Goal: Task Accomplishment & Management: Complete application form

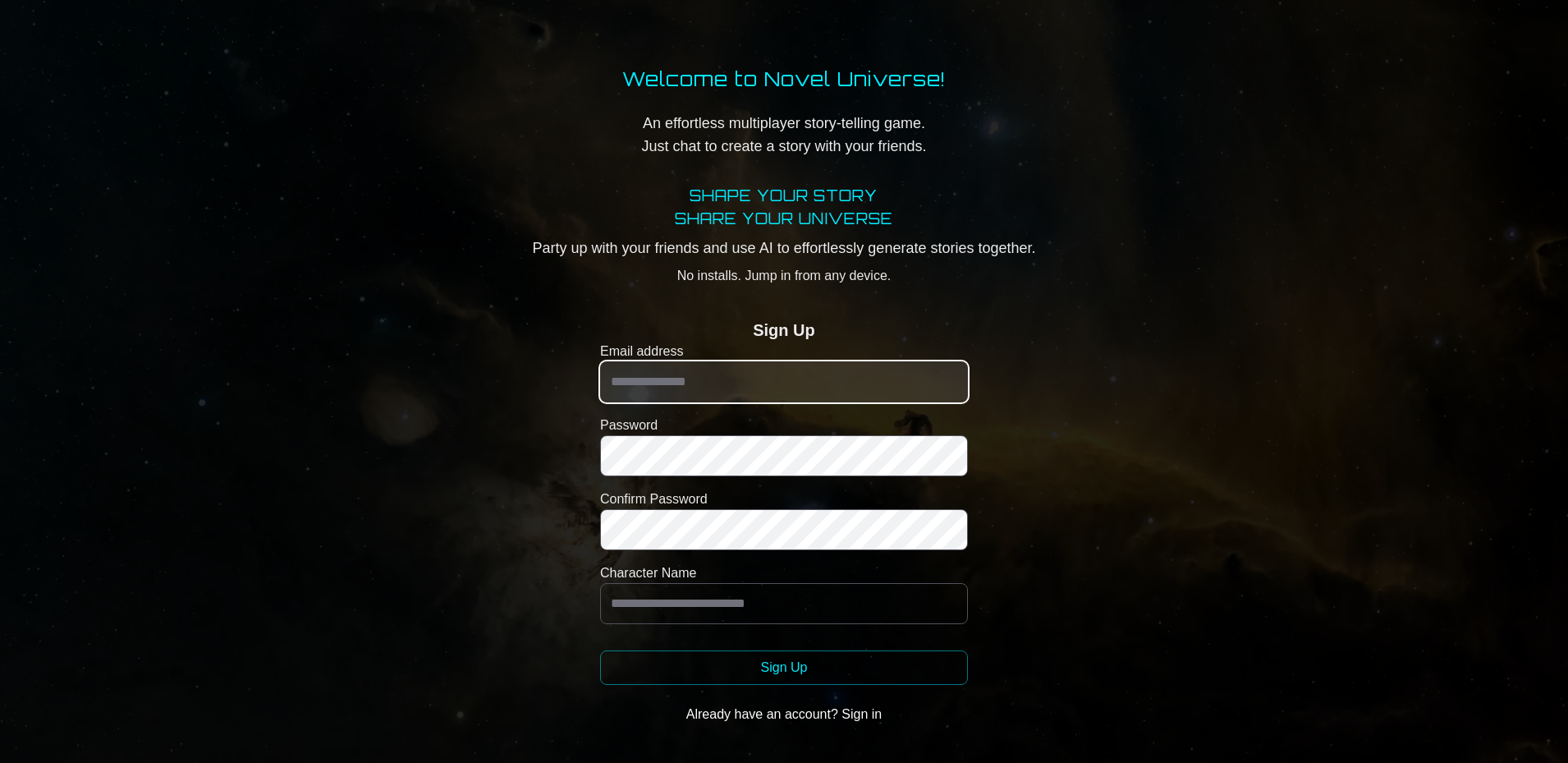
click at [647, 377] on input "Email address" at bounding box center [784, 382] width 368 height 41
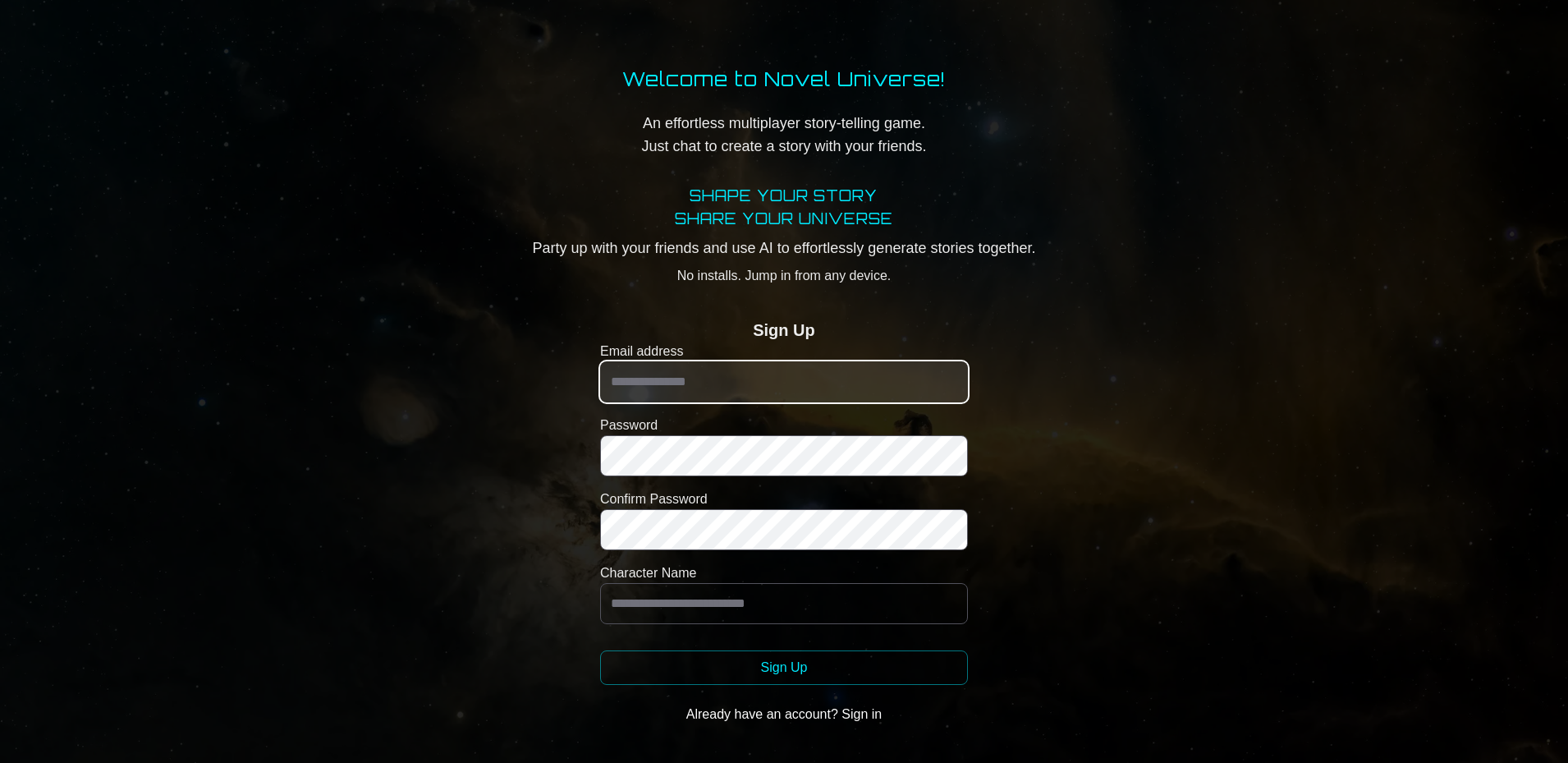
click at [633, 384] on input "Email address" at bounding box center [784, 382] width 368 height 41
type input "**********"
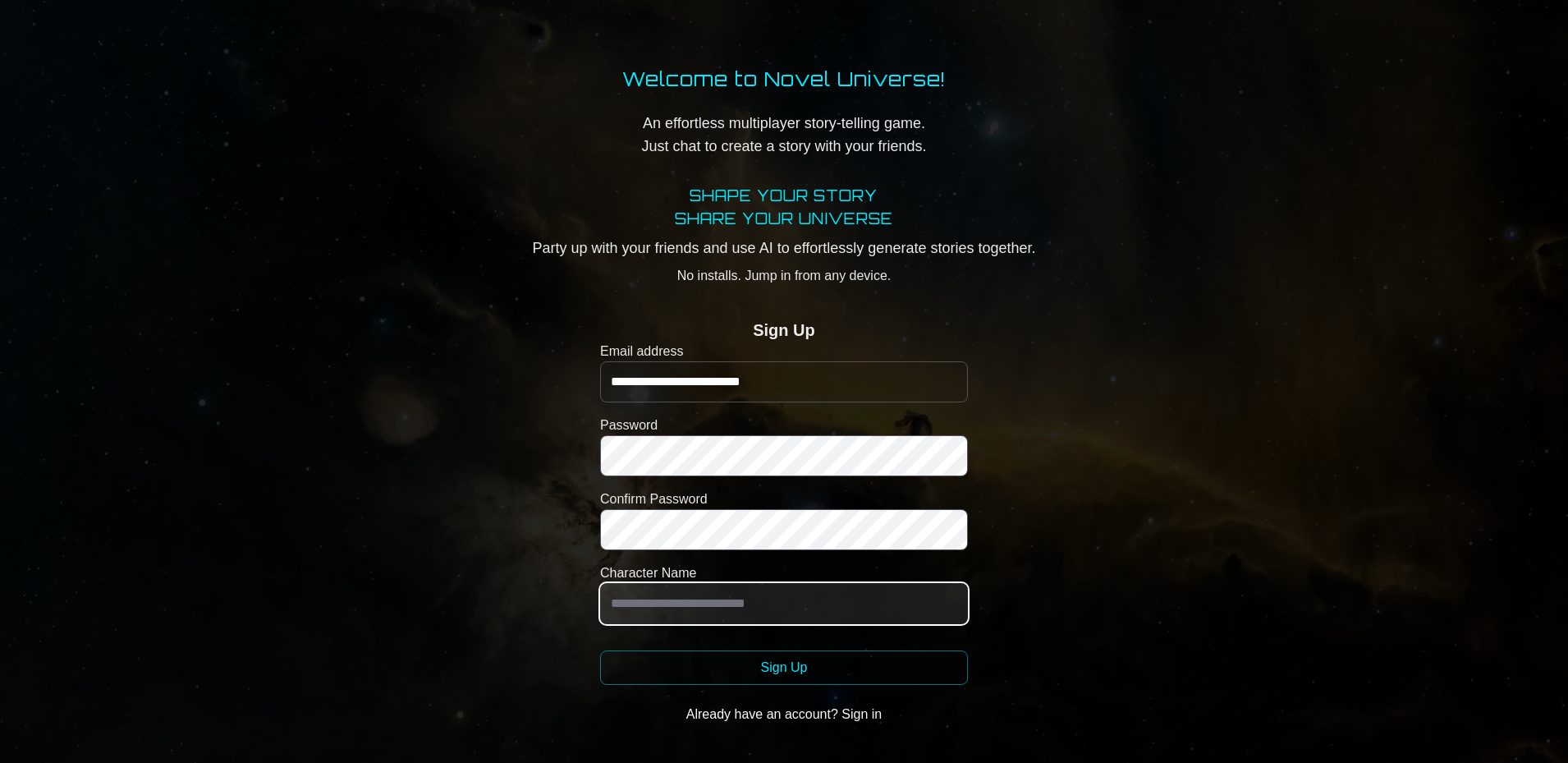
click at [643, 600] on input "Character Name" at bounding box center [784, 604] width 368 height 41
type input "**********"
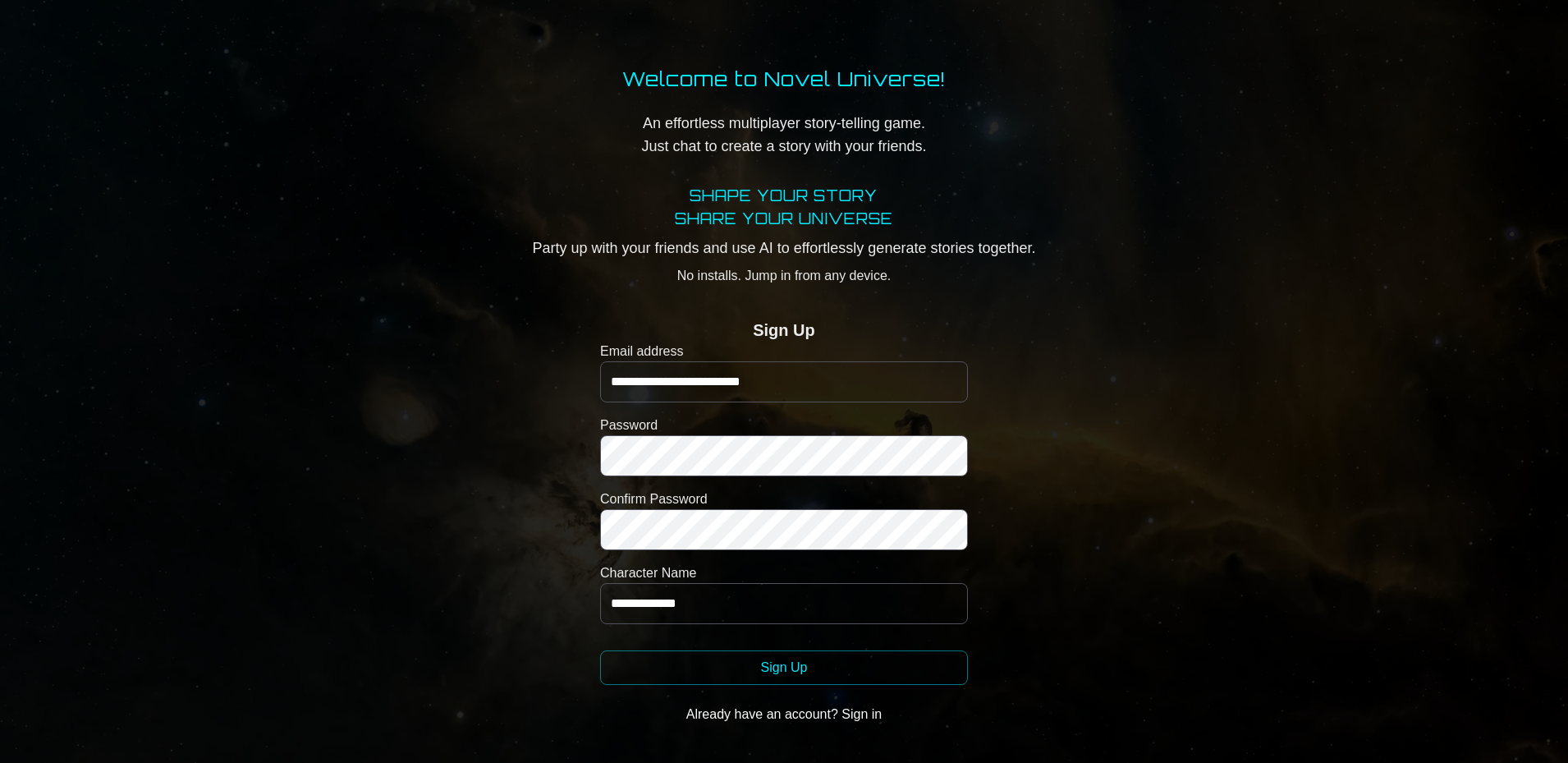
click at [752, 663] on button "Sign Up" at bounding box center [784, 668] width 368 height 35
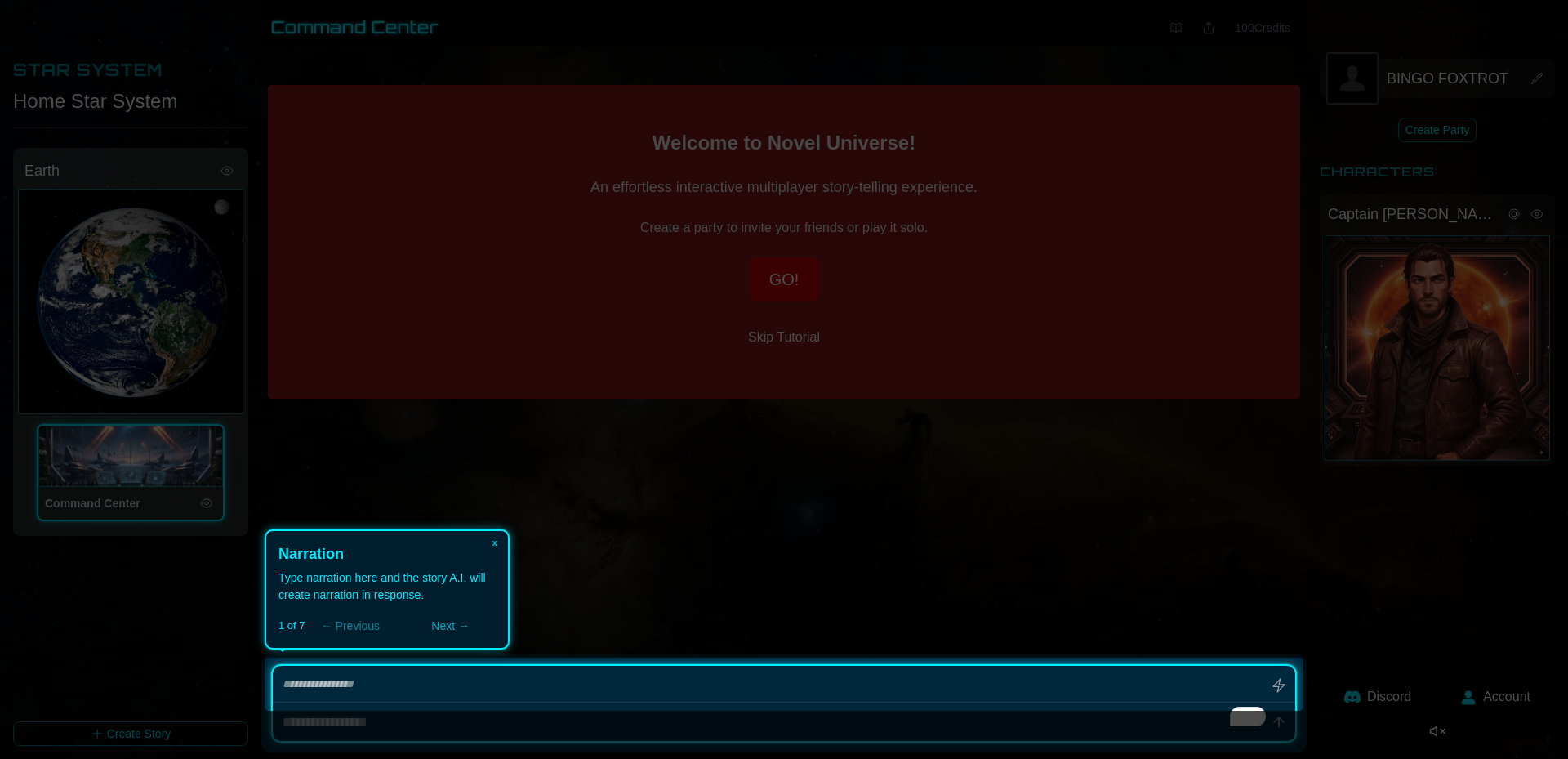
click at [763, 383] on icon at bounding box center [784, 380] width 1568 height 759
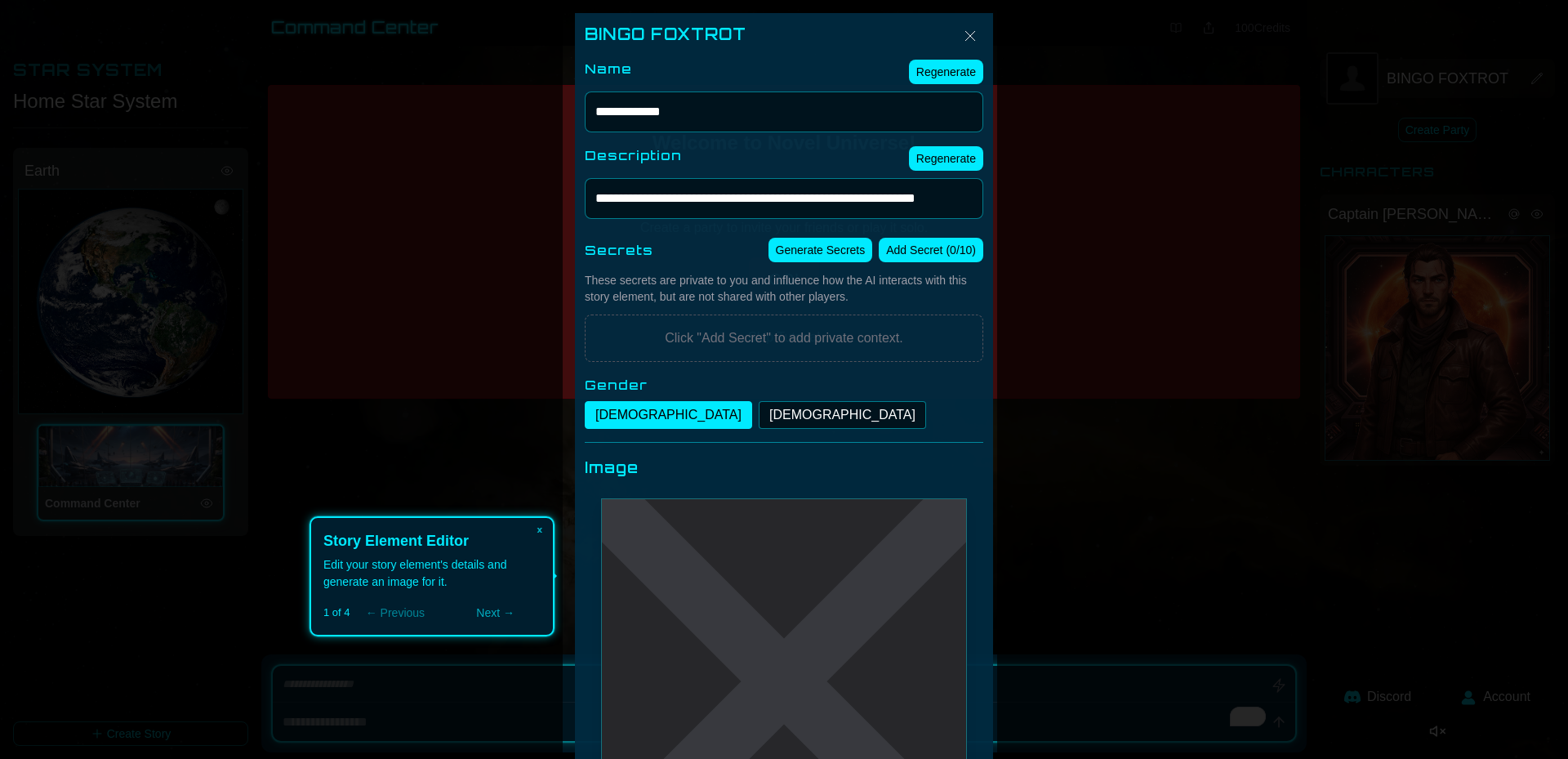
scroll to position [13, 0]
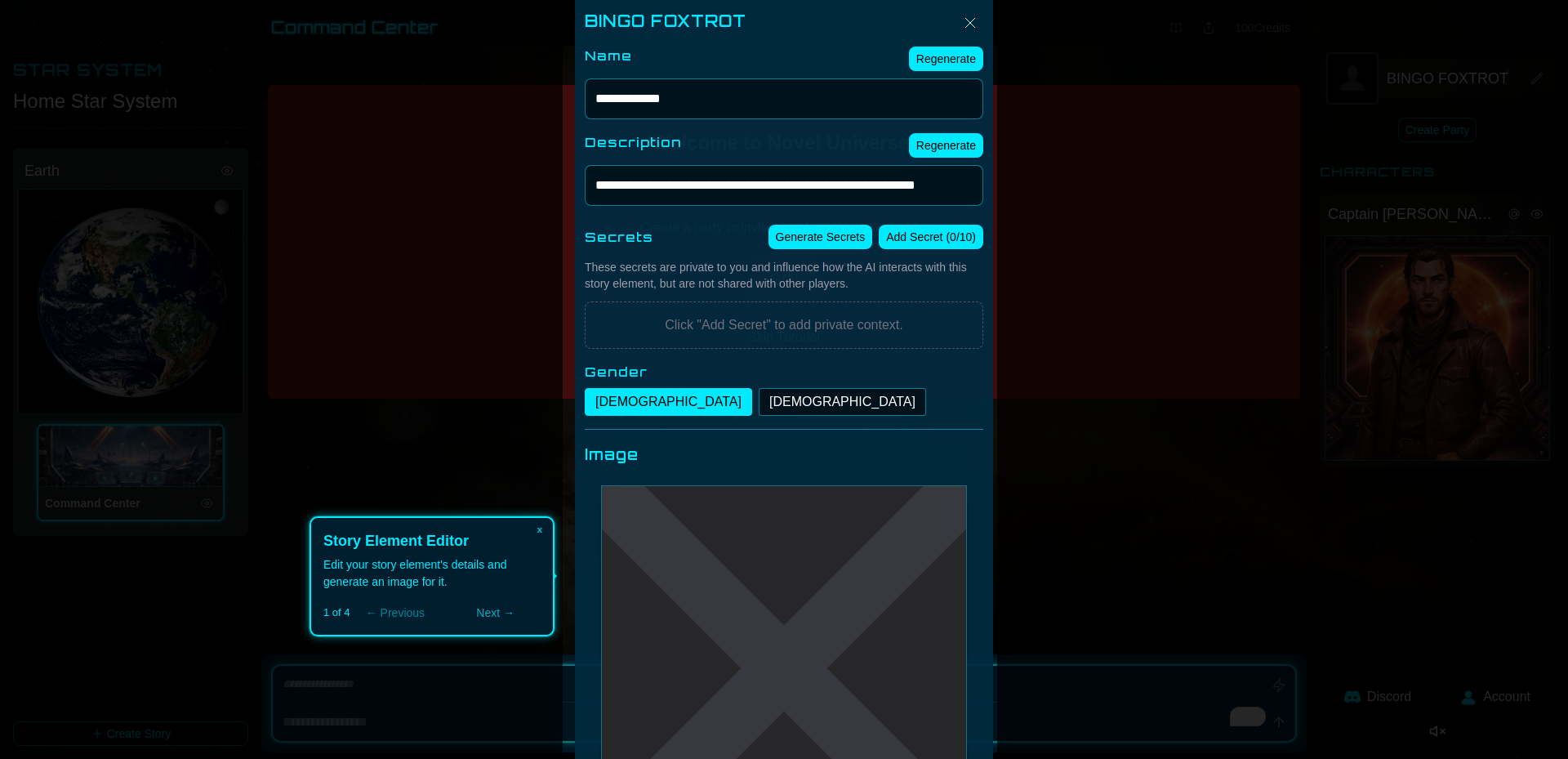
click at [1015, 438] on icon at bounding box center [784, 576] width 1568 height 1169
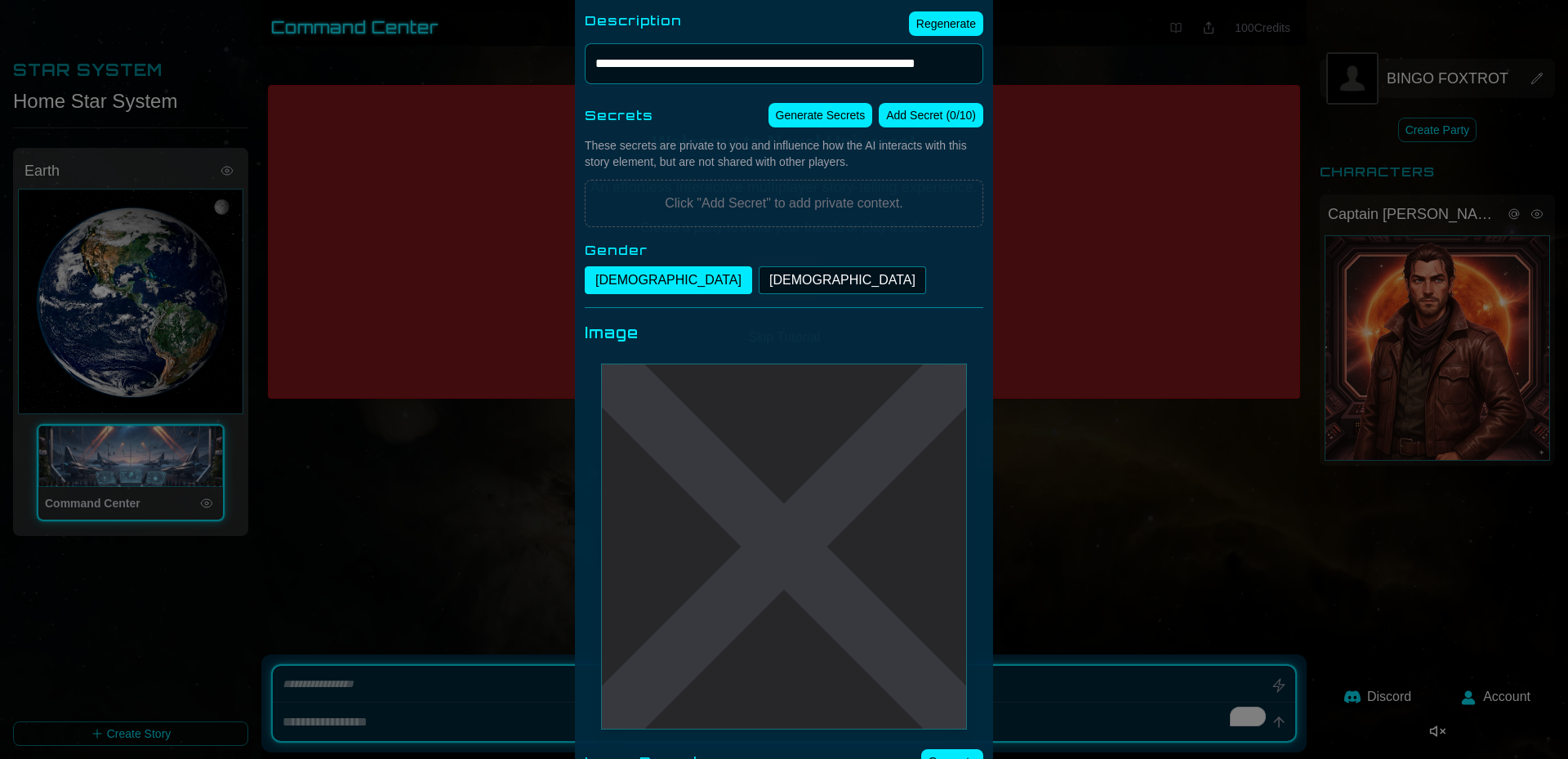
scroll to position [340, 0]
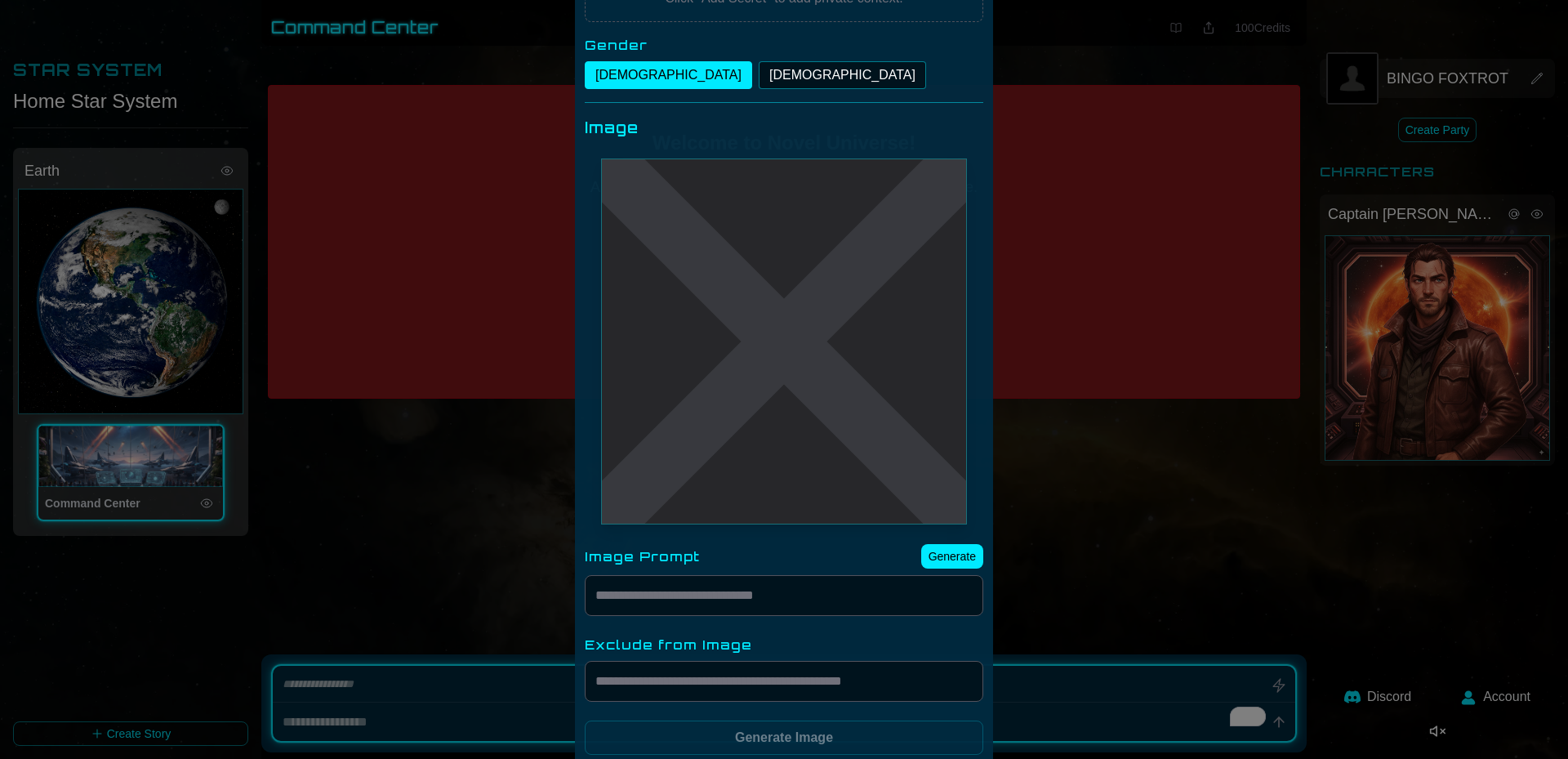
click at [940, 553] on button "Generate" at bounding box center [952, 556] width 62 height 25
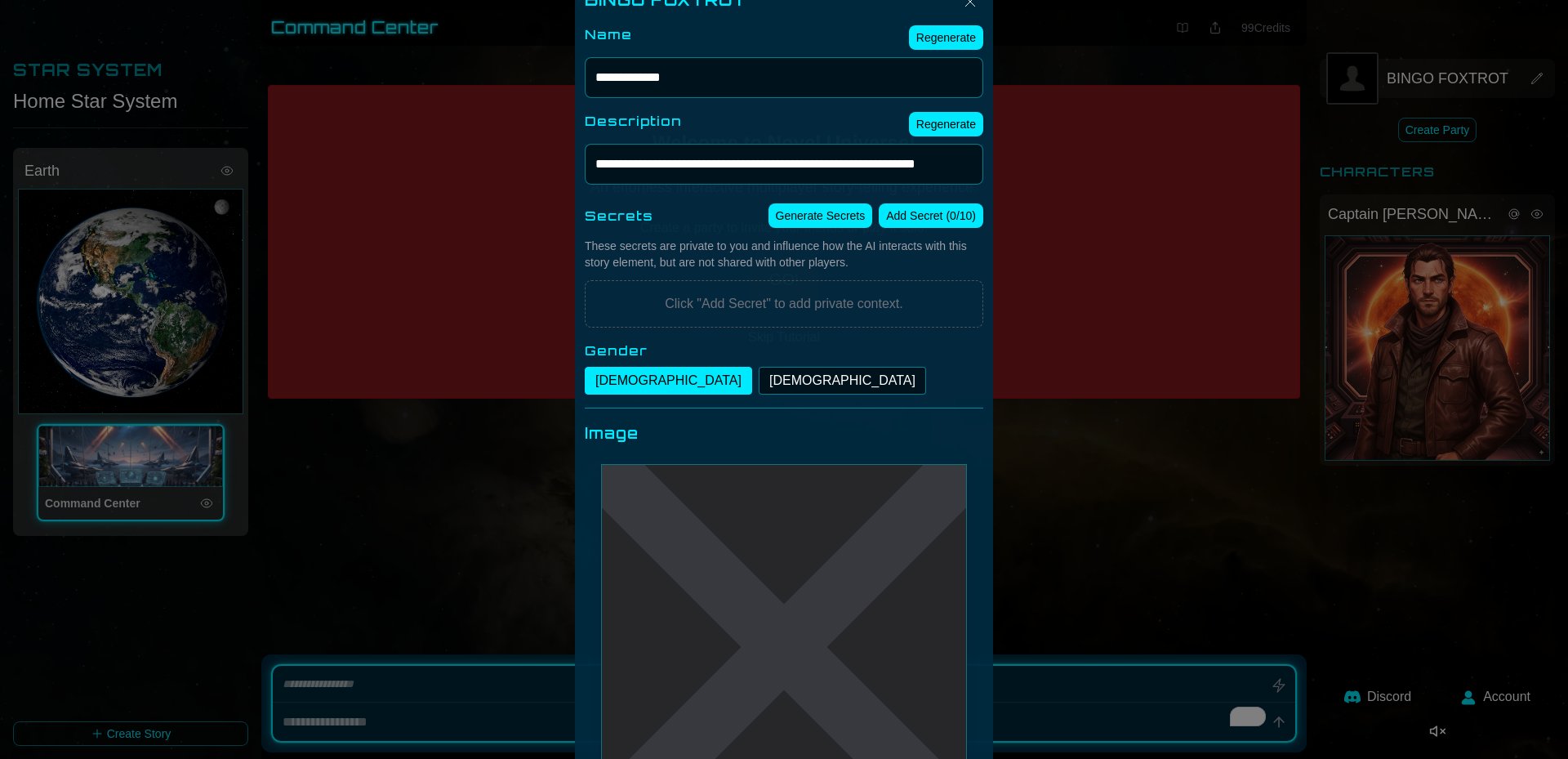
scroll to position [0, 0]
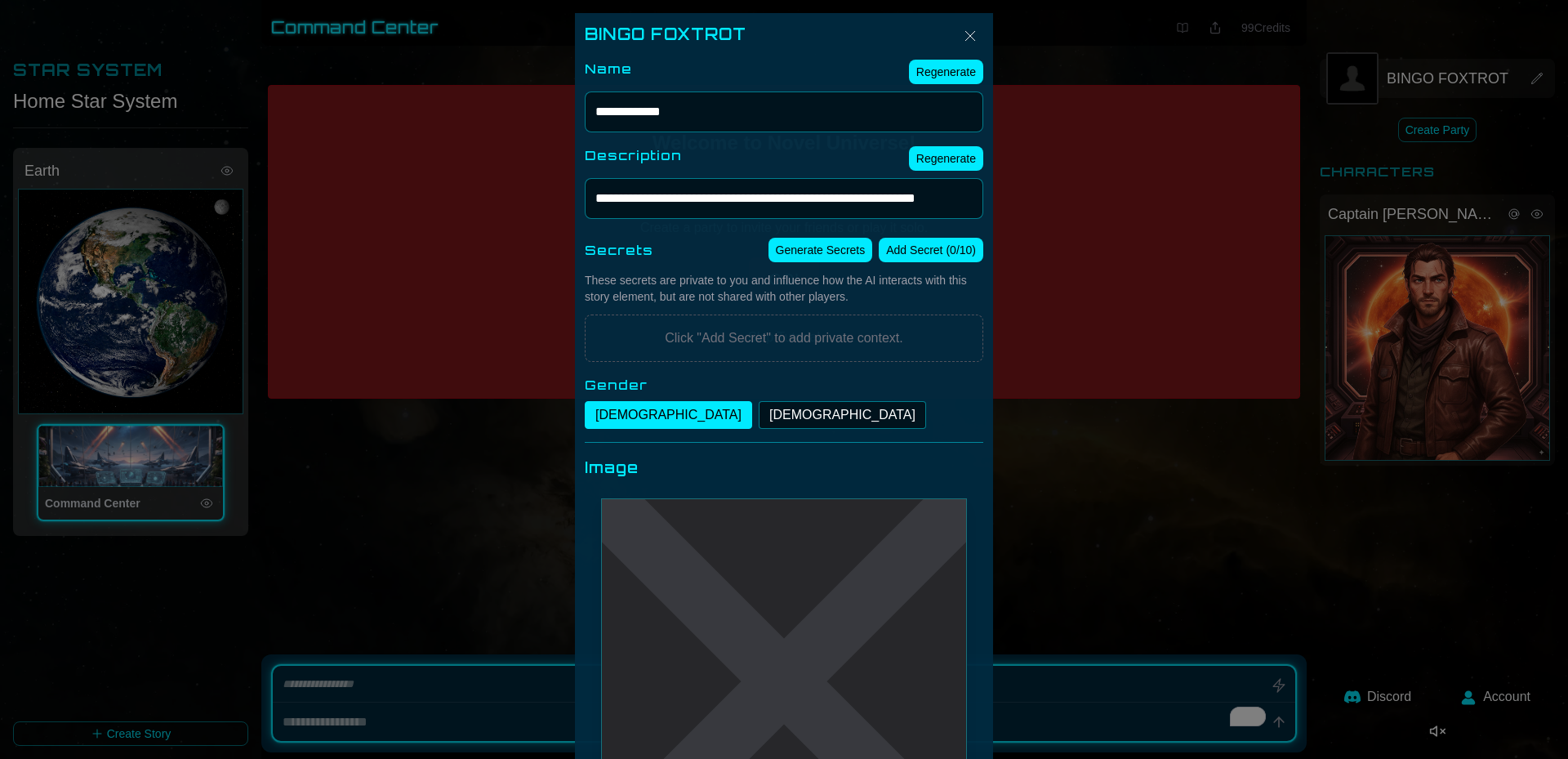
type textarea "*"
type textarea "**********"
click at [813, 239] on button "Generate Secrets" at bounding box center [821, 250] width 105 height 25
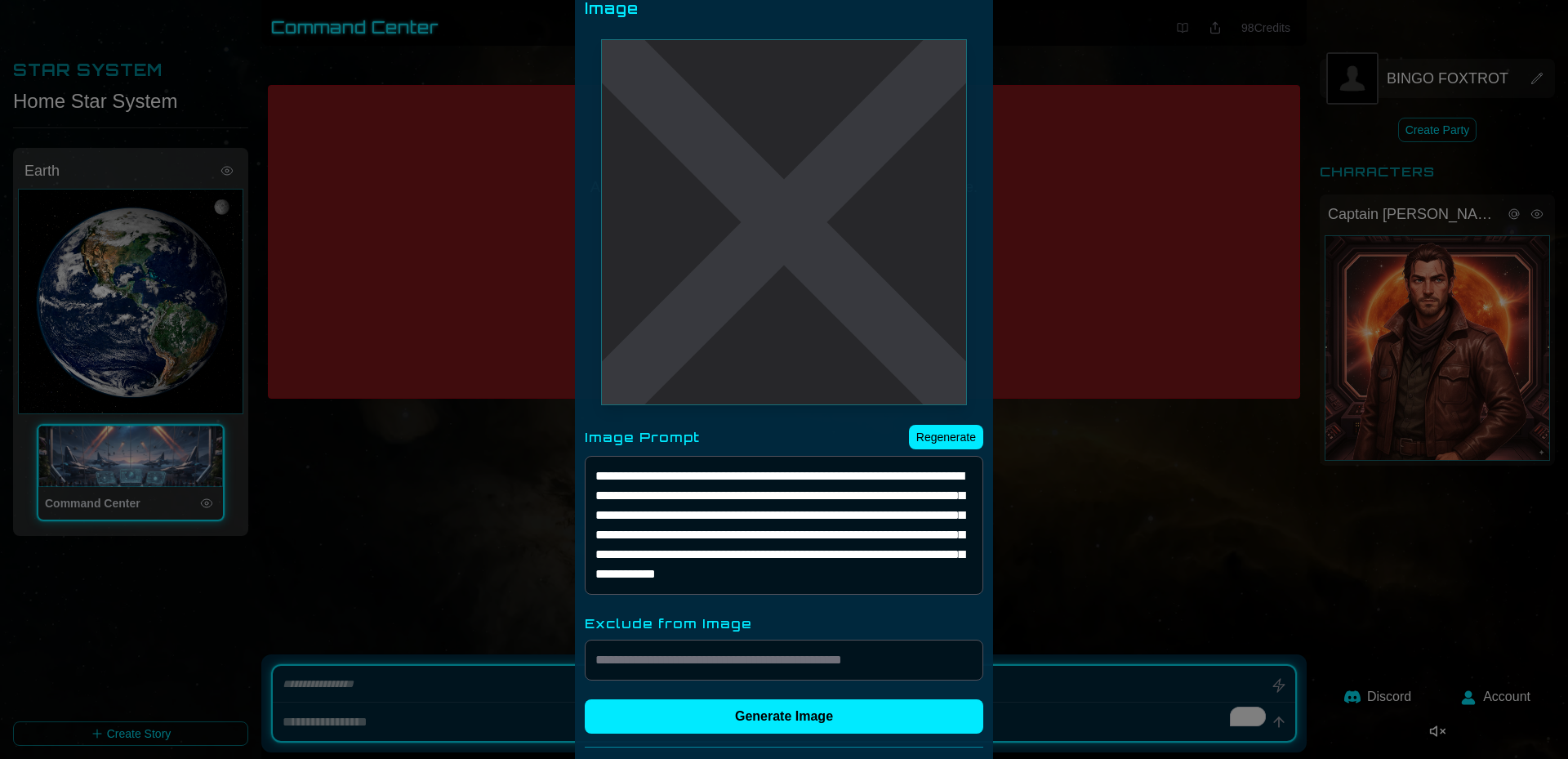
scroll to position [653, 0]
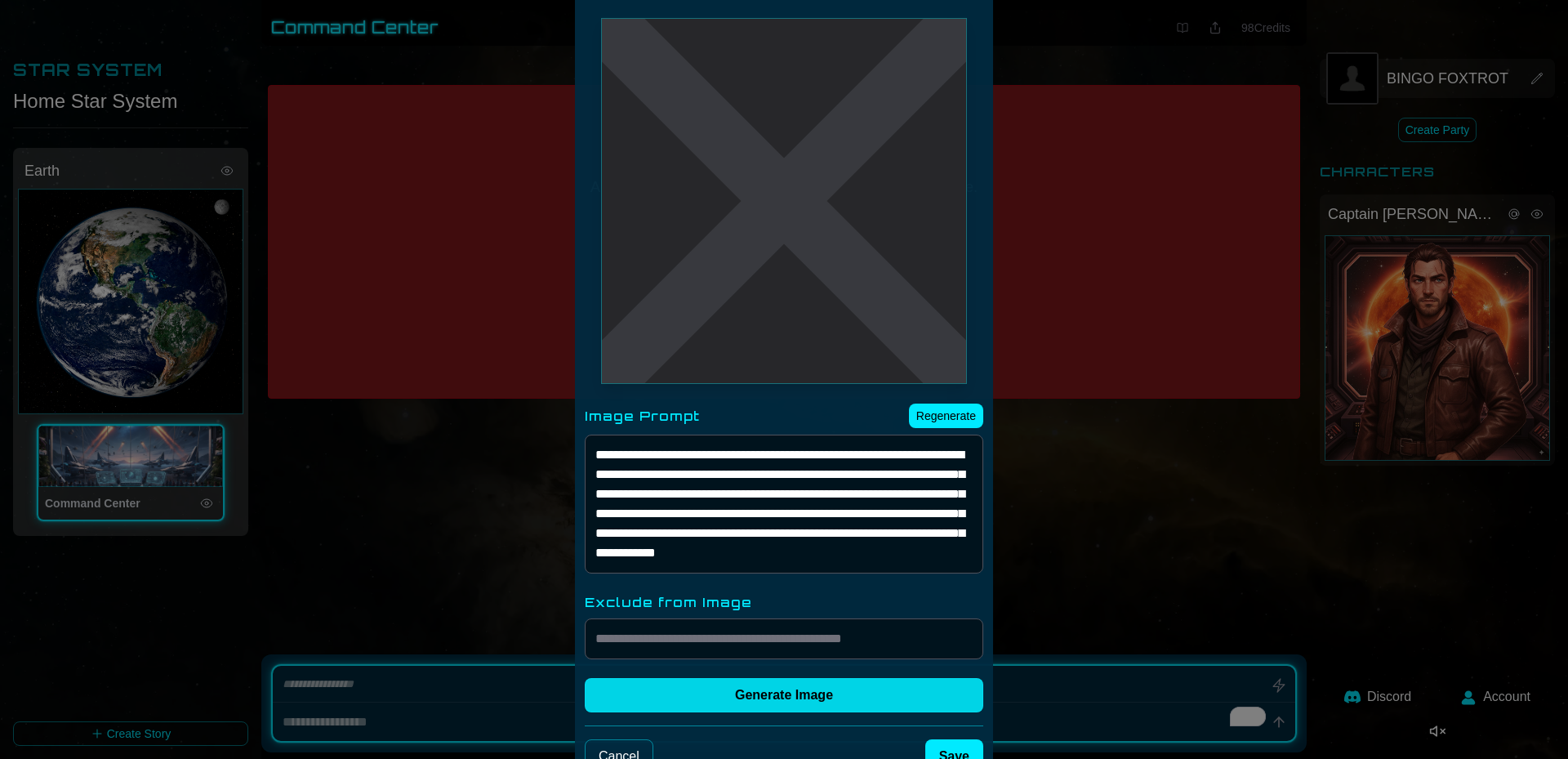
click at [751, 690] on button "Generate Image" at bounding box center [784, 695] width 398 height 35
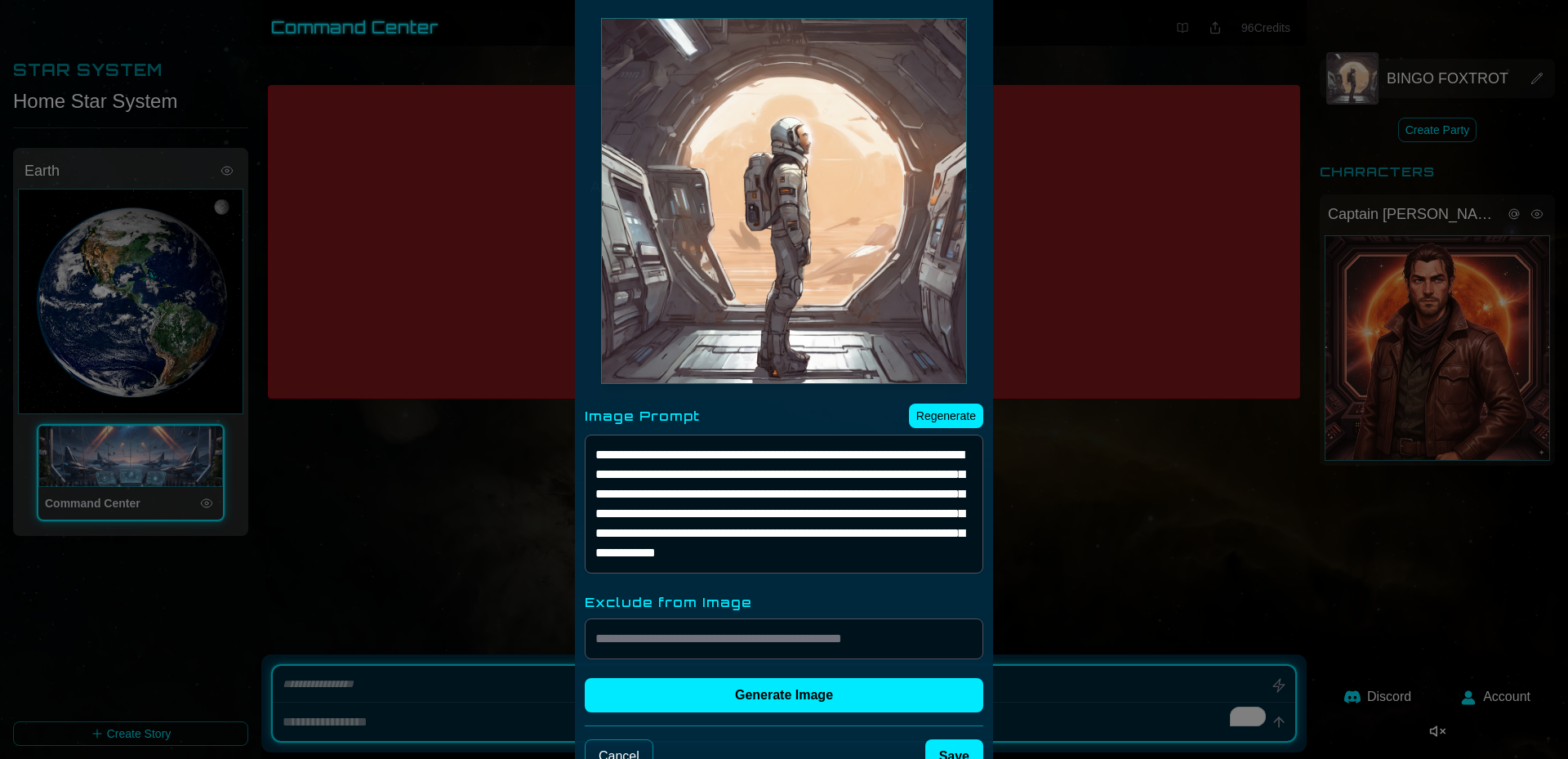
scroll to position [691, 0]
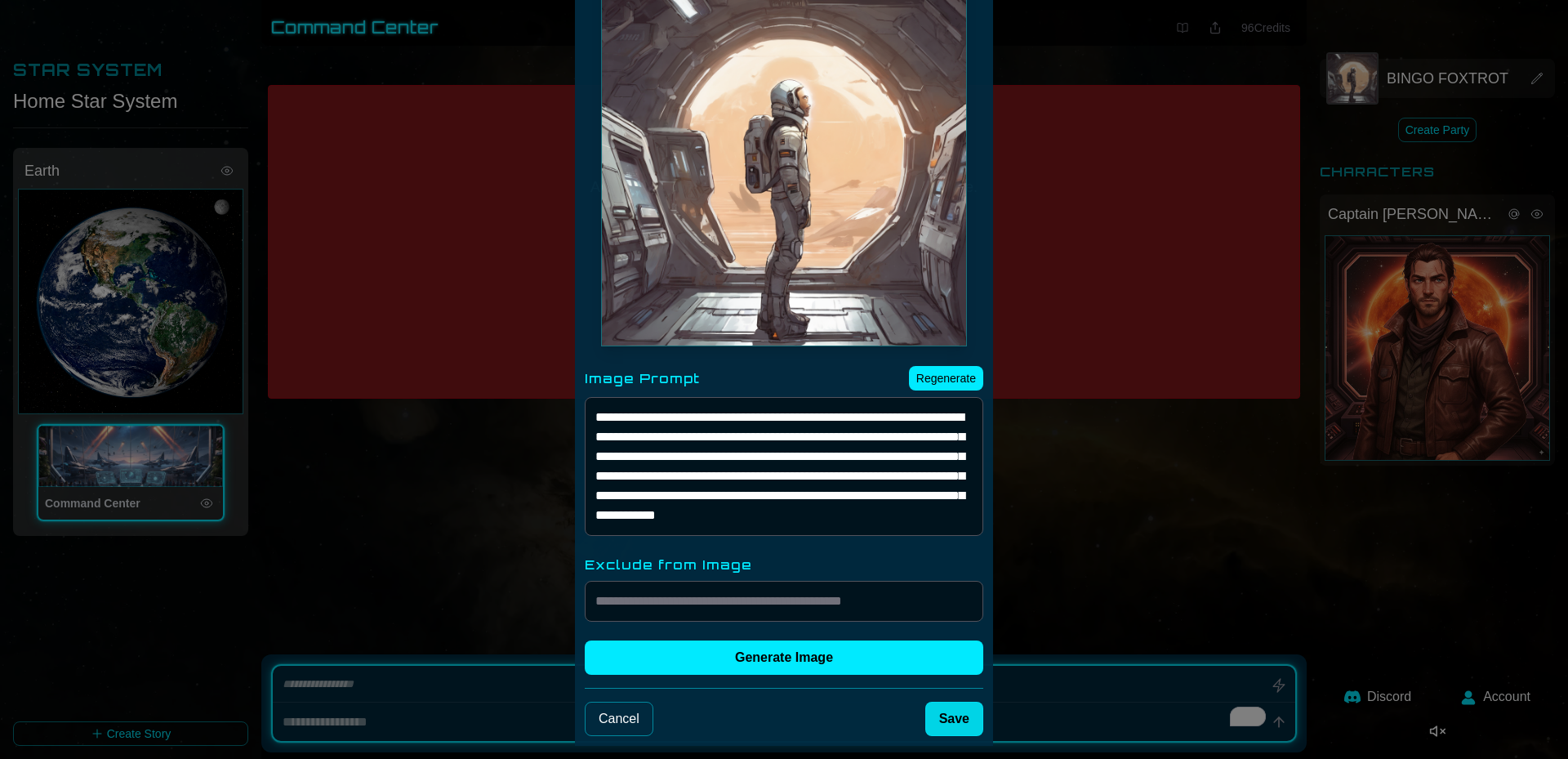
click at [933, 711] on button "Save" at bounding box center [954, 719] width 58 height 35
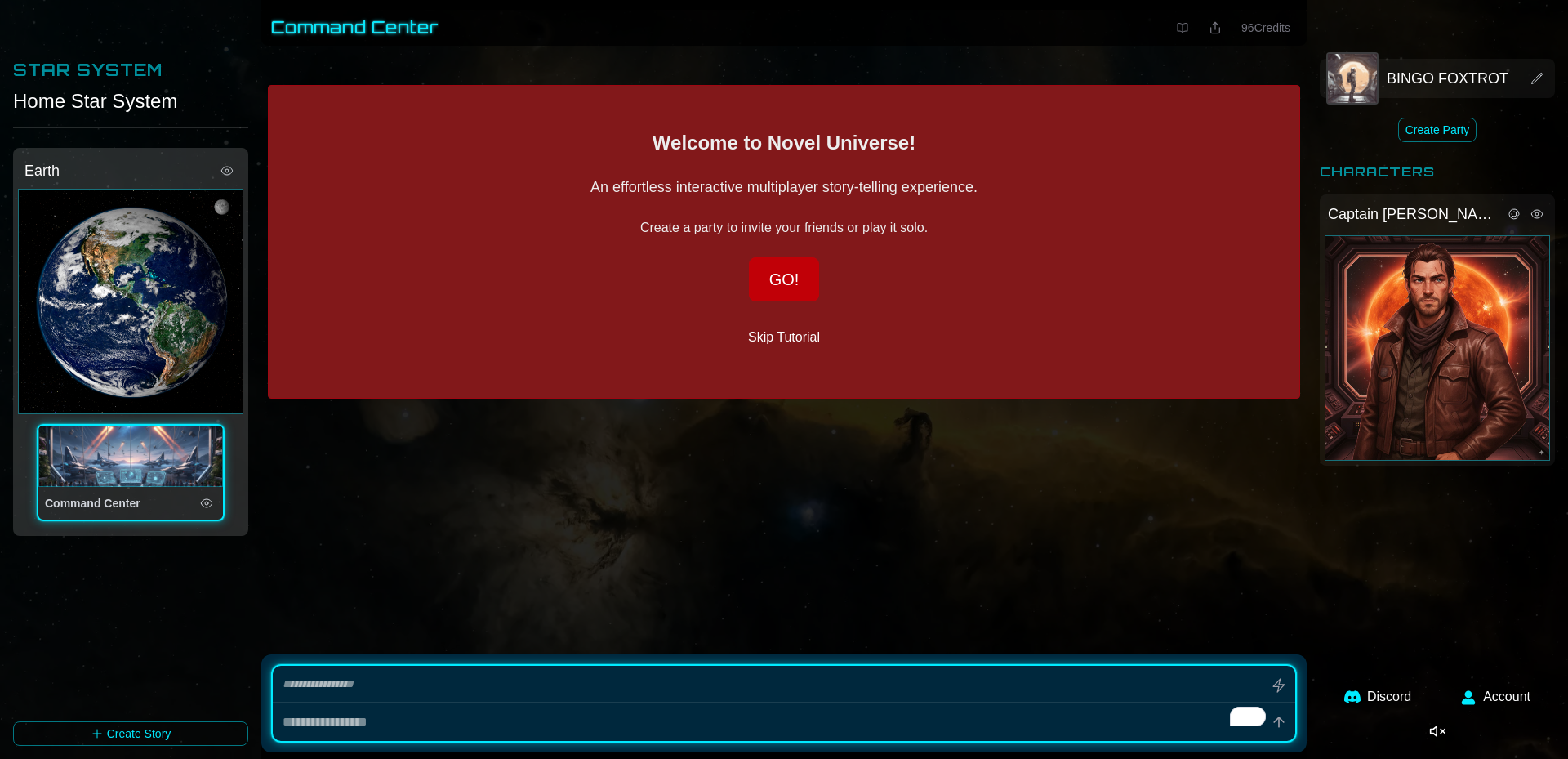
click at [794, 337] on button "Skip Tutorial" at bounding box center [784, 337] width 98 height 33
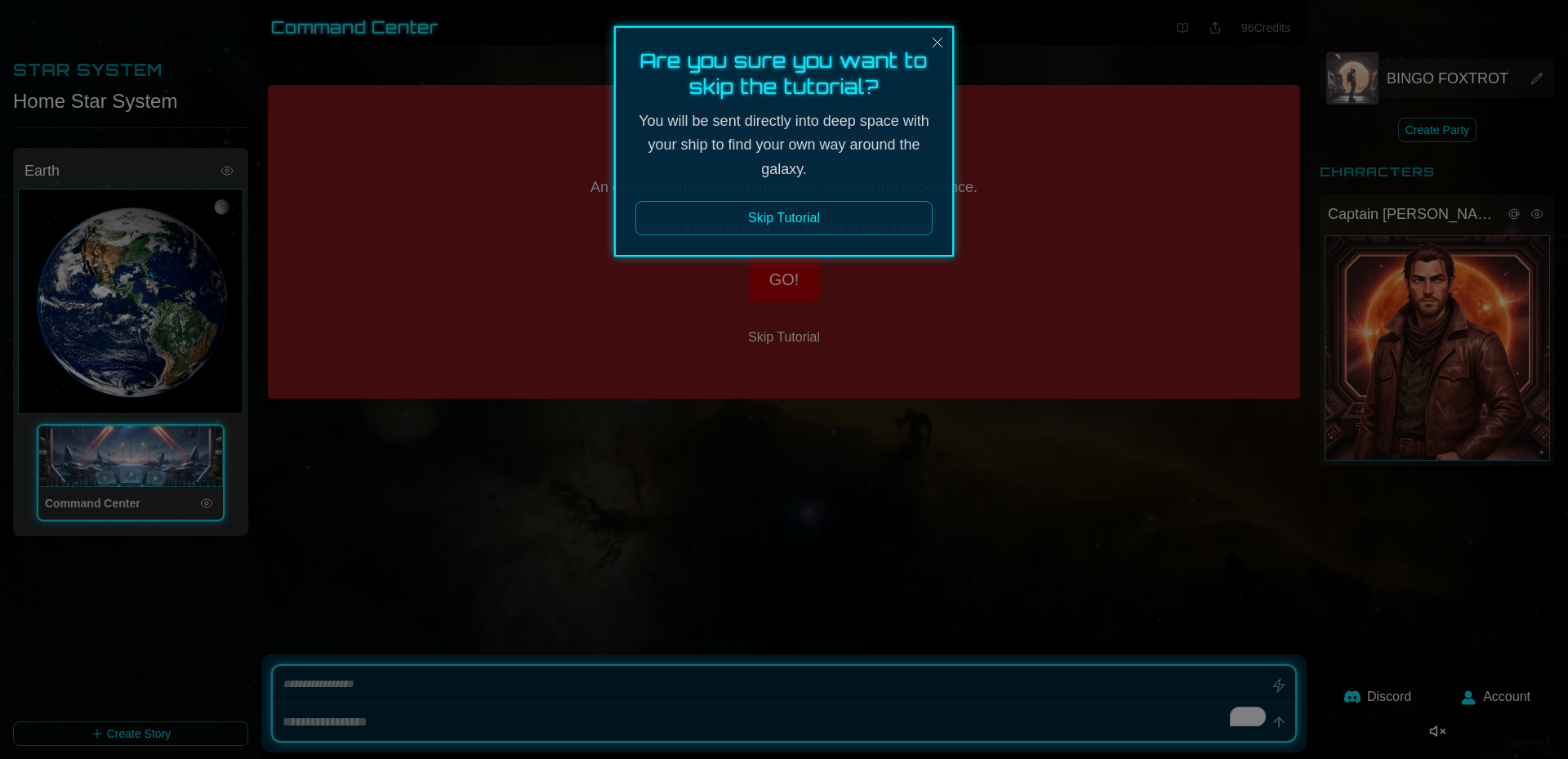
click at [789, 221] on button "Skip Tutorial" at bounding box center [784, 219] width 297 height 35
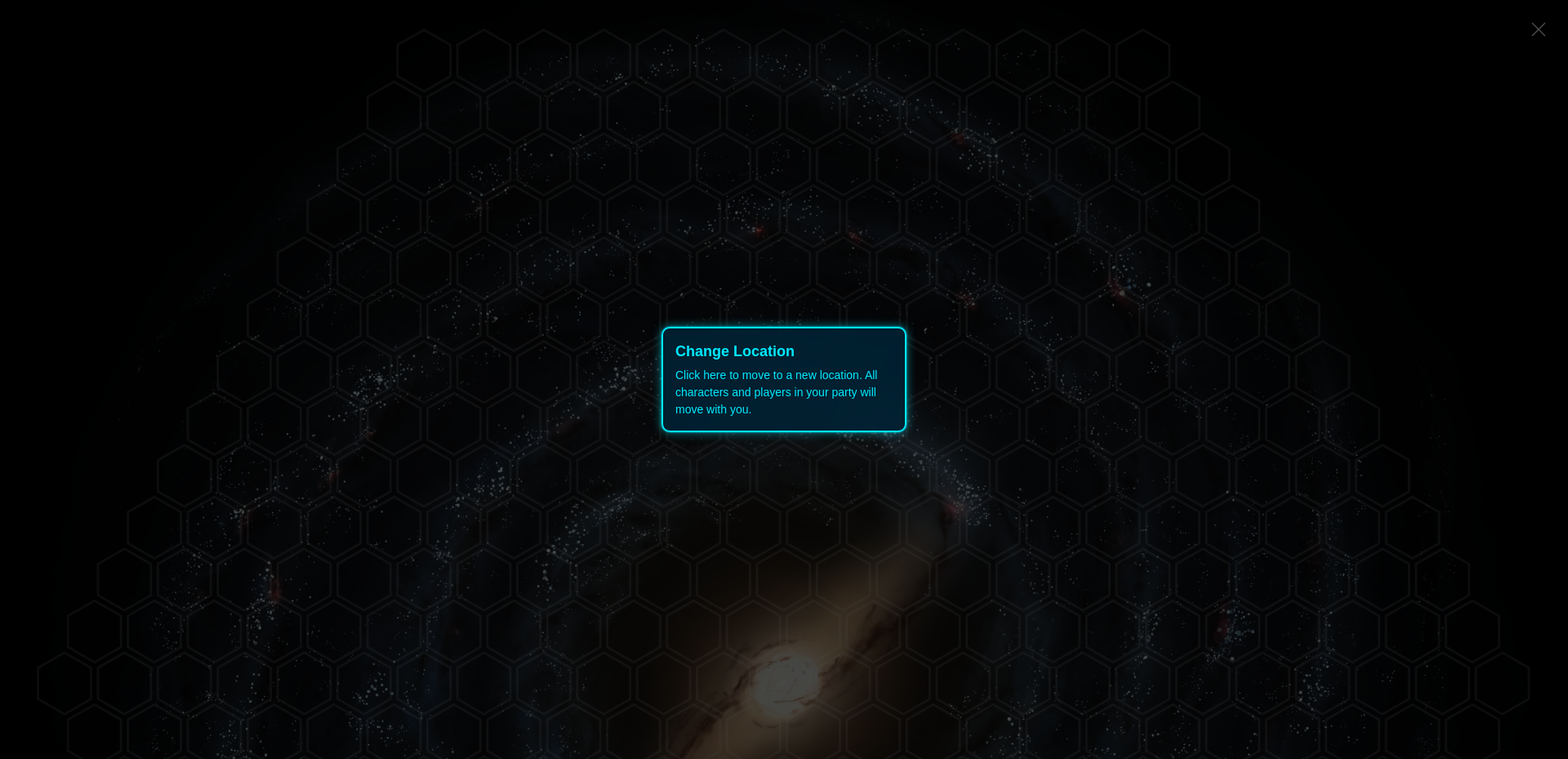
click at [712, 373] on div "Click here to move to a new location. All characters and players in your party …" at bounding box center [784, 393] width 217 height 51
click at [679, 440] on icon at bounding box center [784, 380] width 1568 height 759
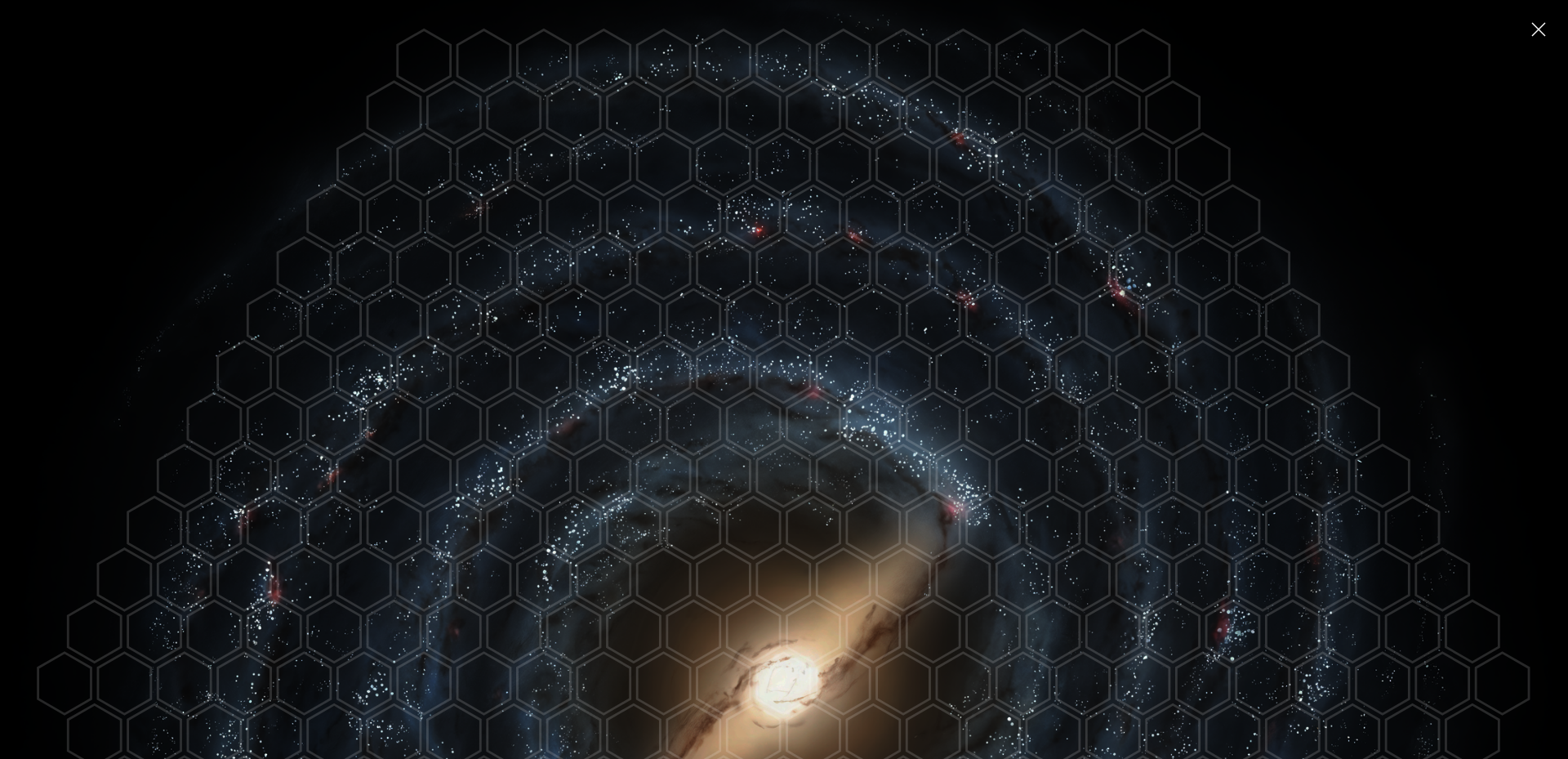
click at [1534, 33] on img "Close" at bounding box center [1539, 30] width 26 height 26
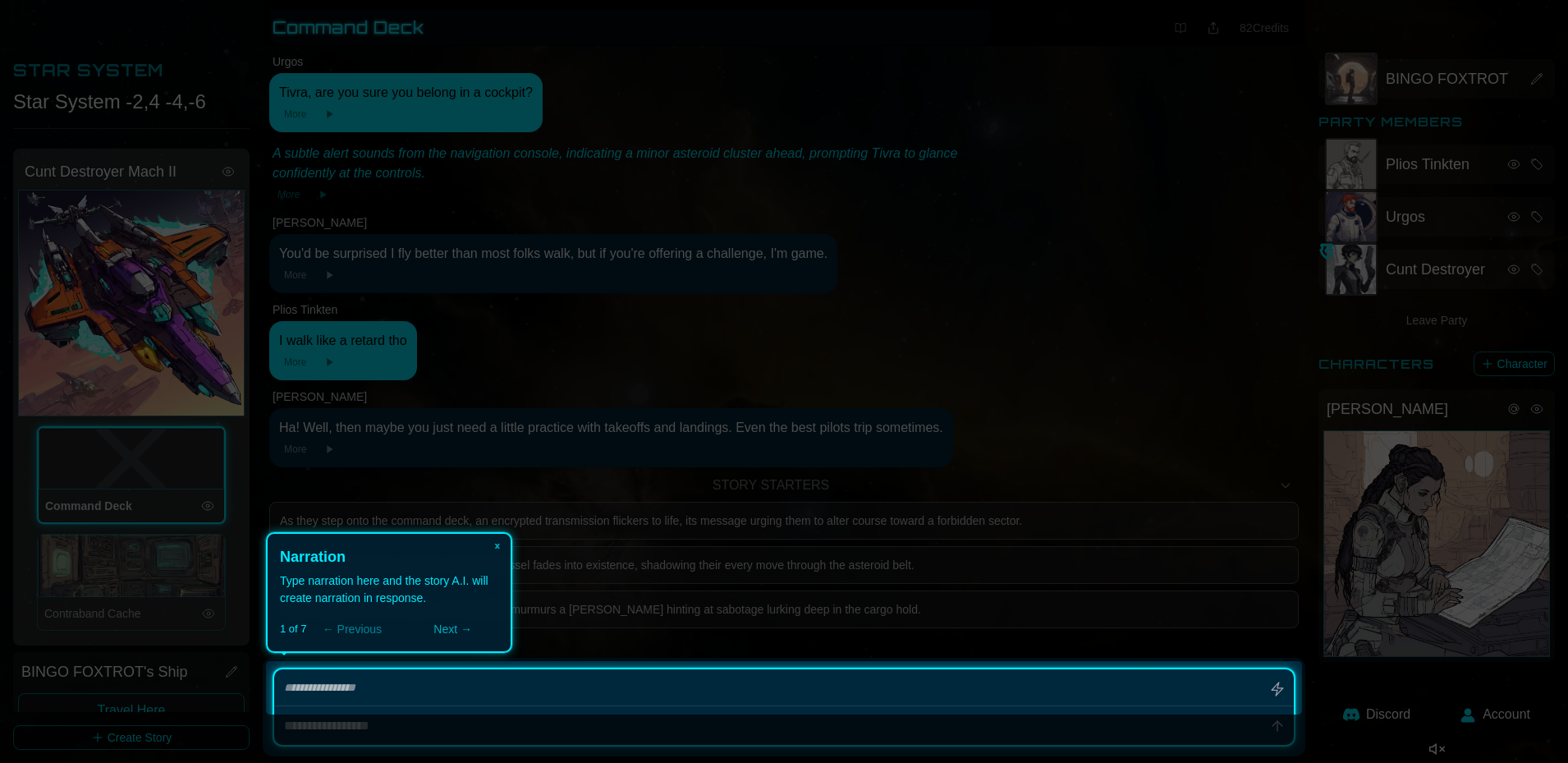
scroll to position [1699, 0]
type textarea "*"
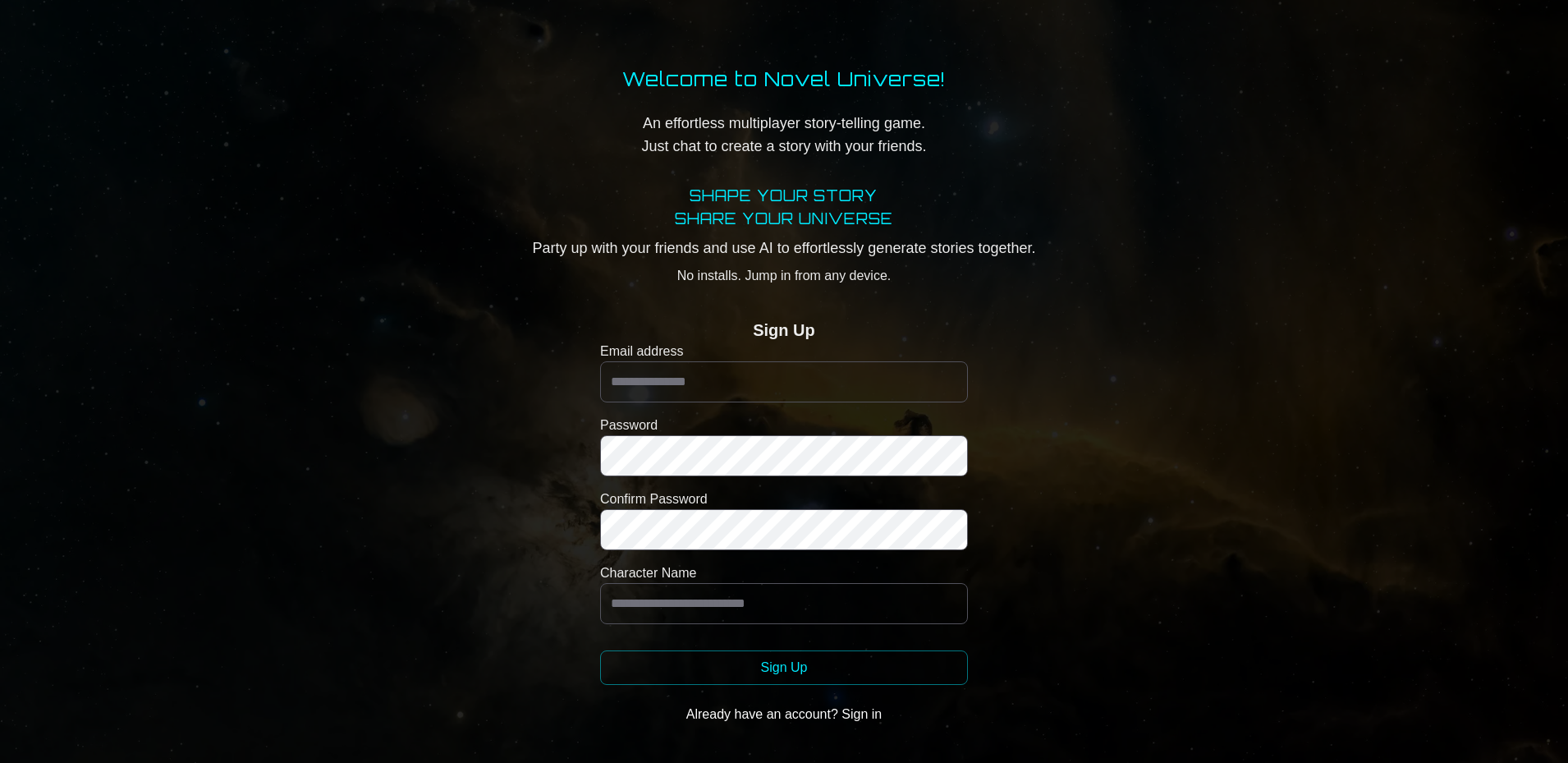
click at [796, 339] on h2 "Sign Up" at bounding box center [784, 330] width 62 height 23
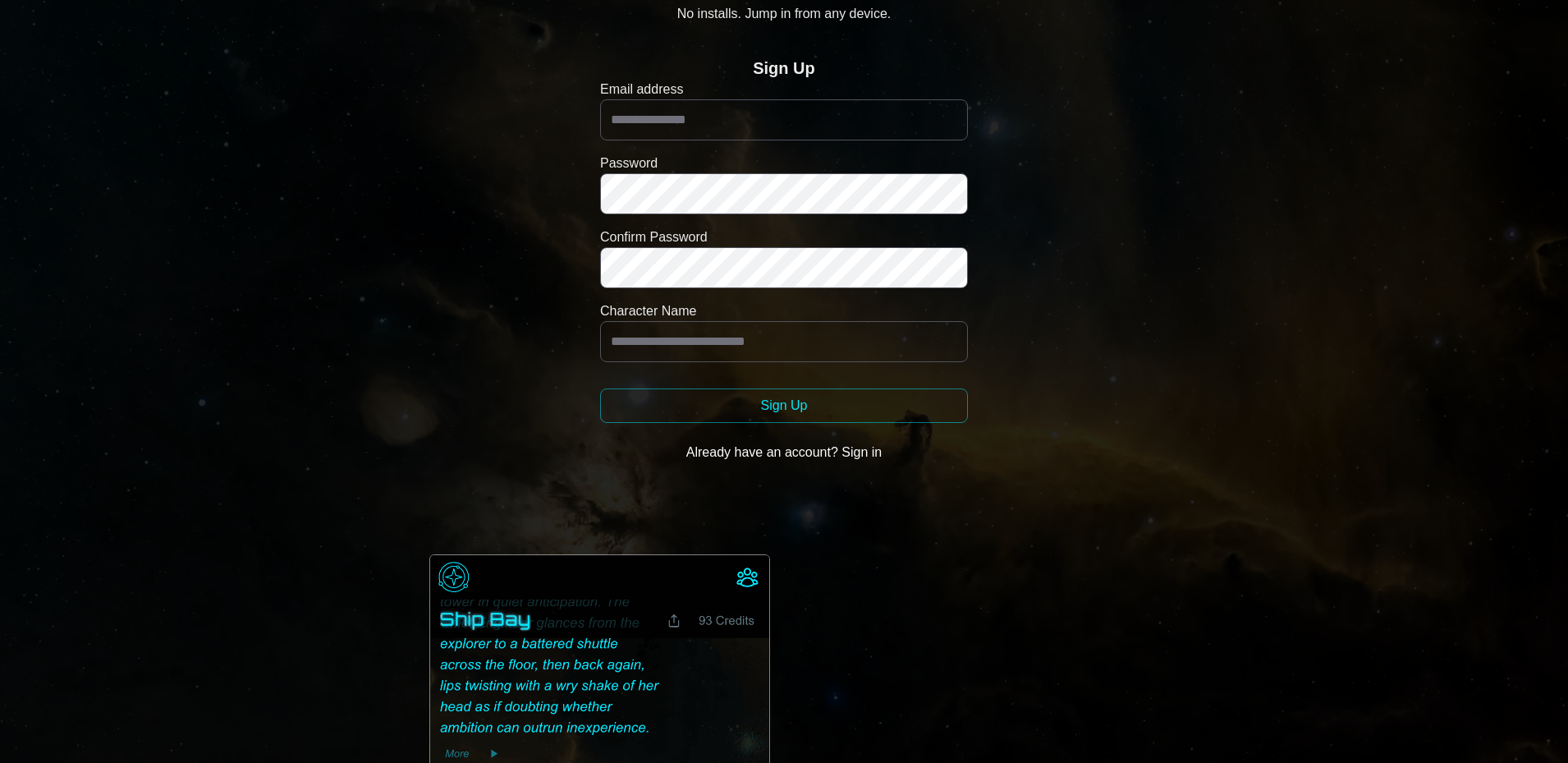
scroll to position [82, 0]
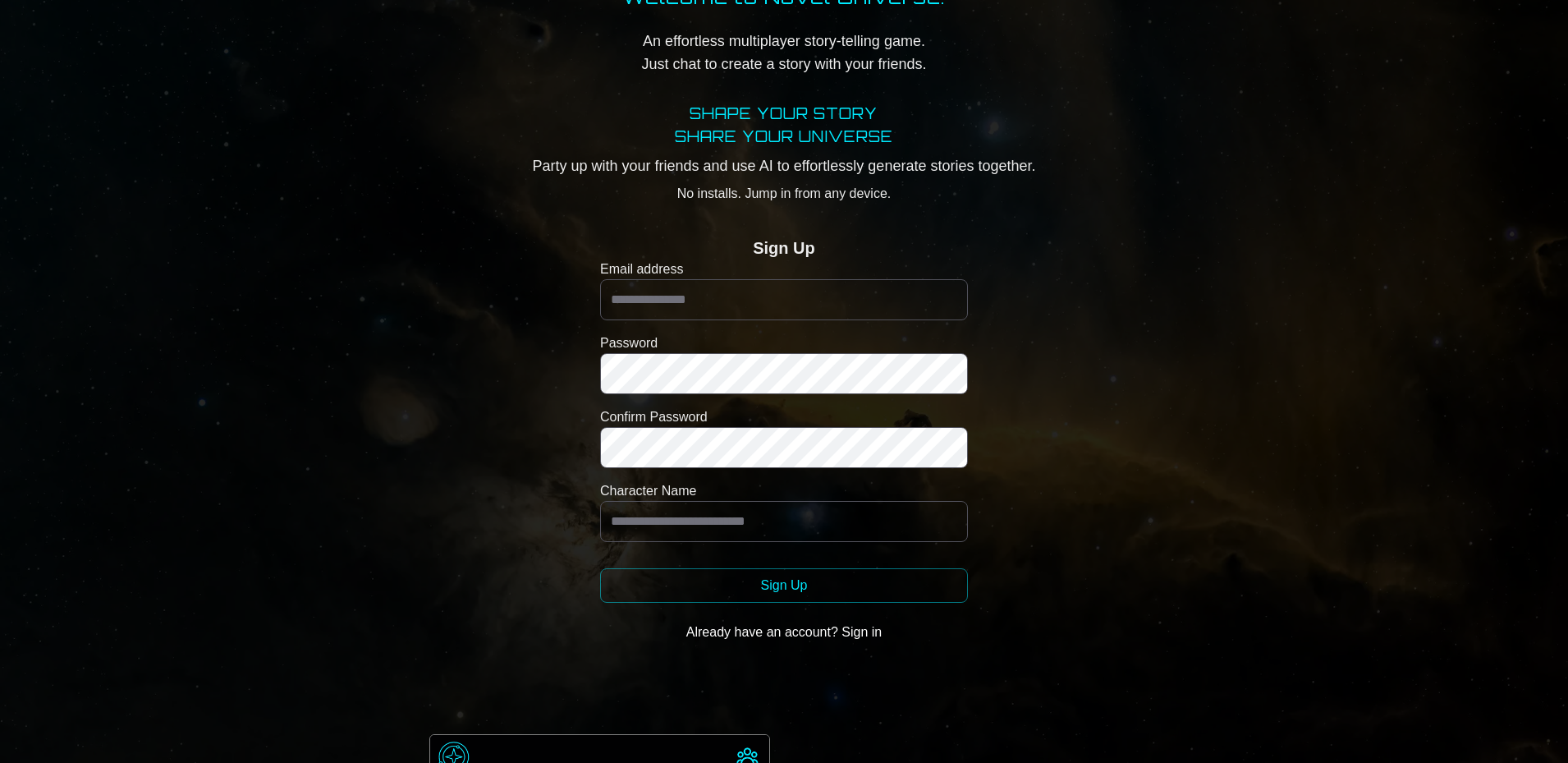
click at [867, 640] on button "Already have an account? Sign in" at bounding box center [784, 633] width 368 height 33
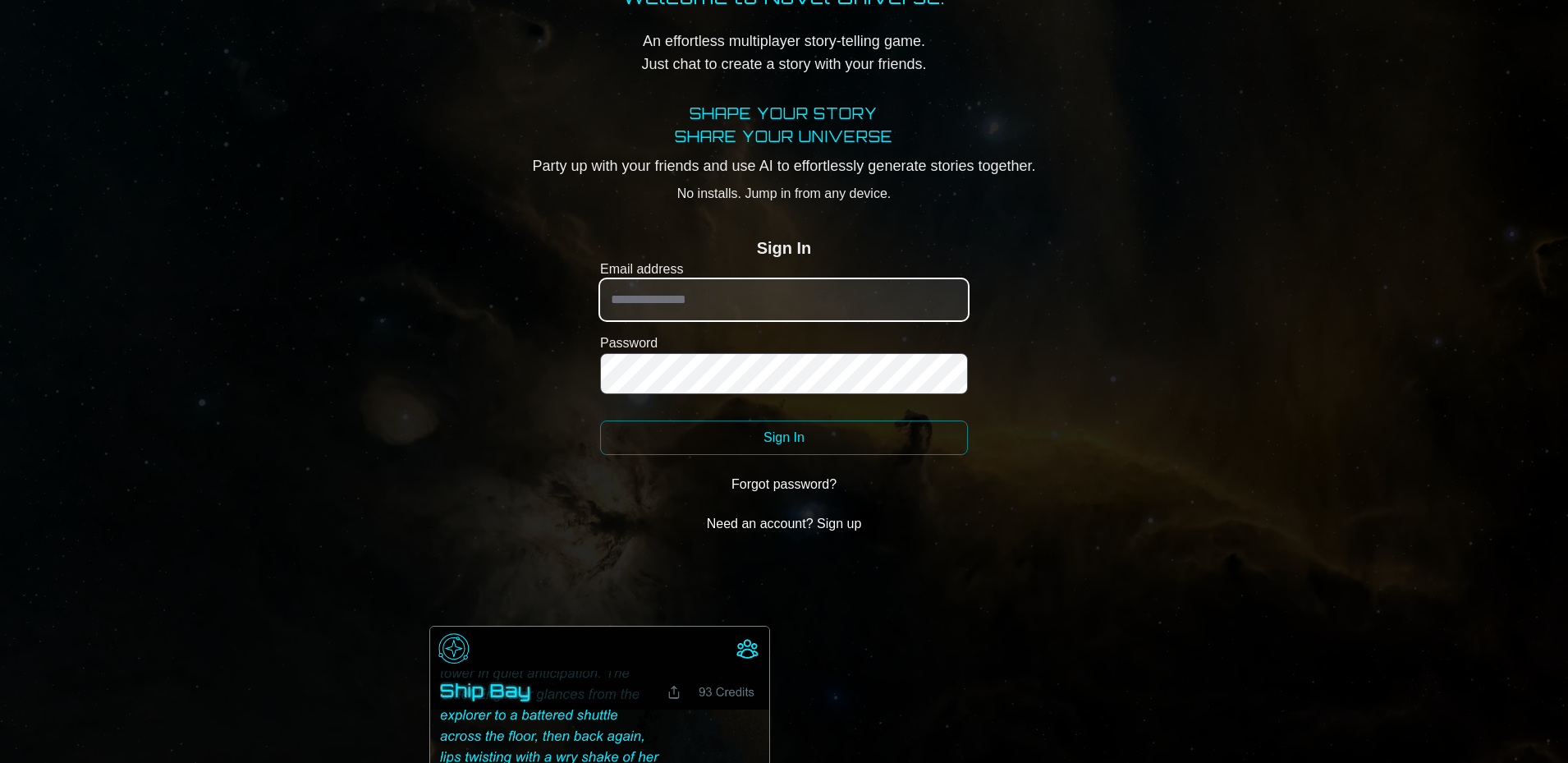
click at [799, 306] on input "Email address" at bounding box center [784, 300] width 368 height 41
type input "**********"
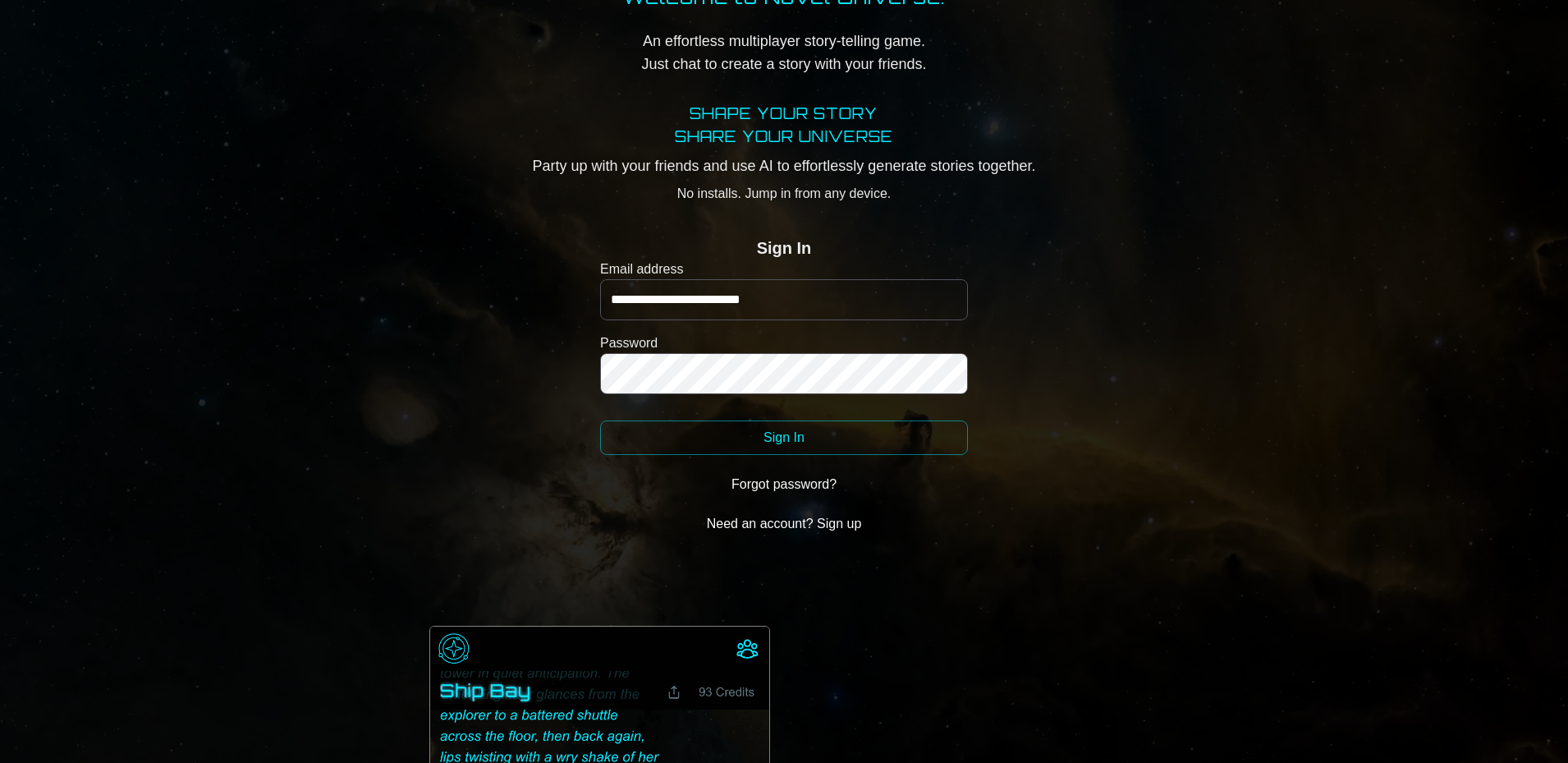
click at [600, 420] on button "Sign In" at bounding box center [784, 438] width 368 height 35
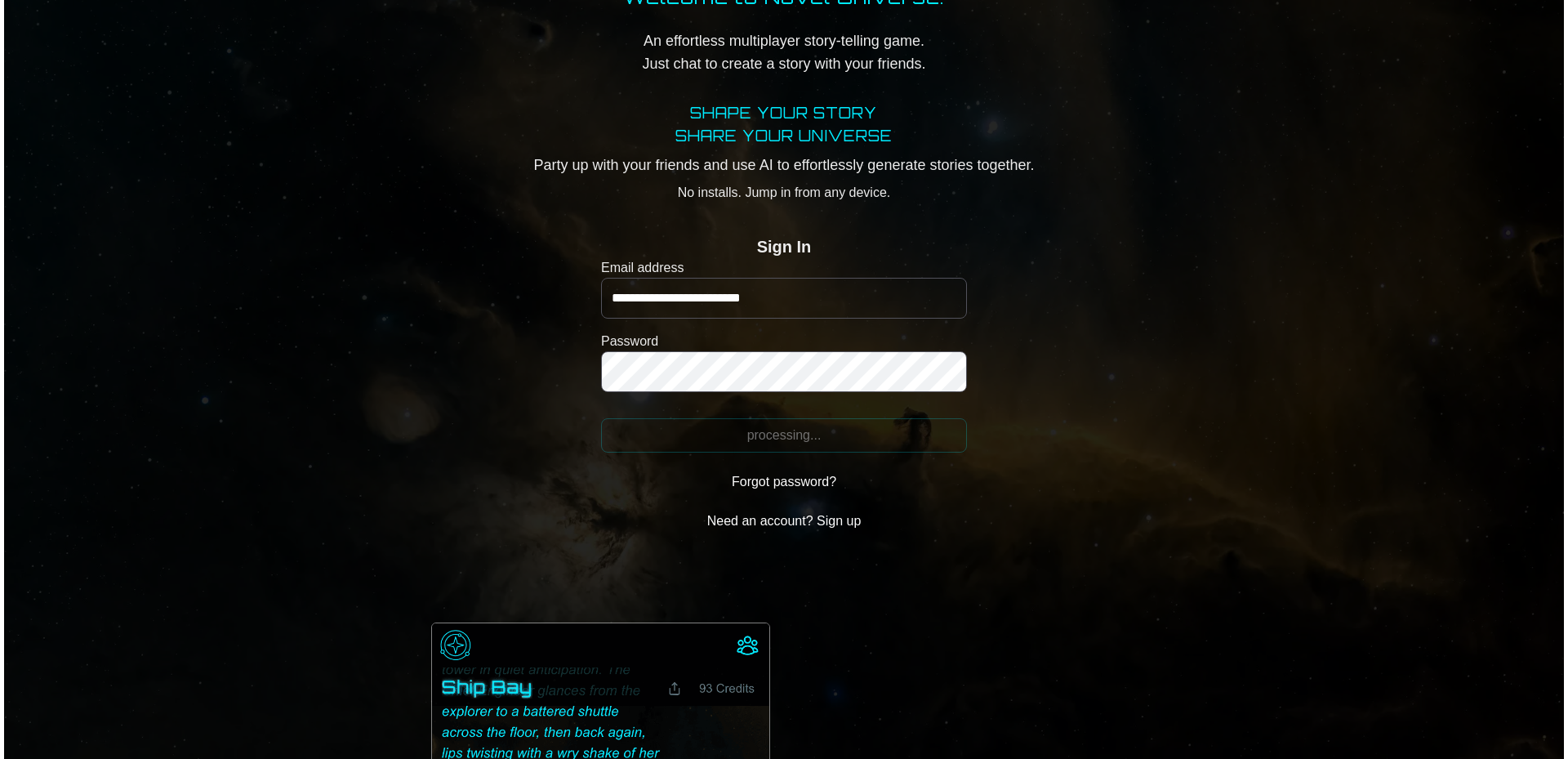
scroll to position [0, 0]
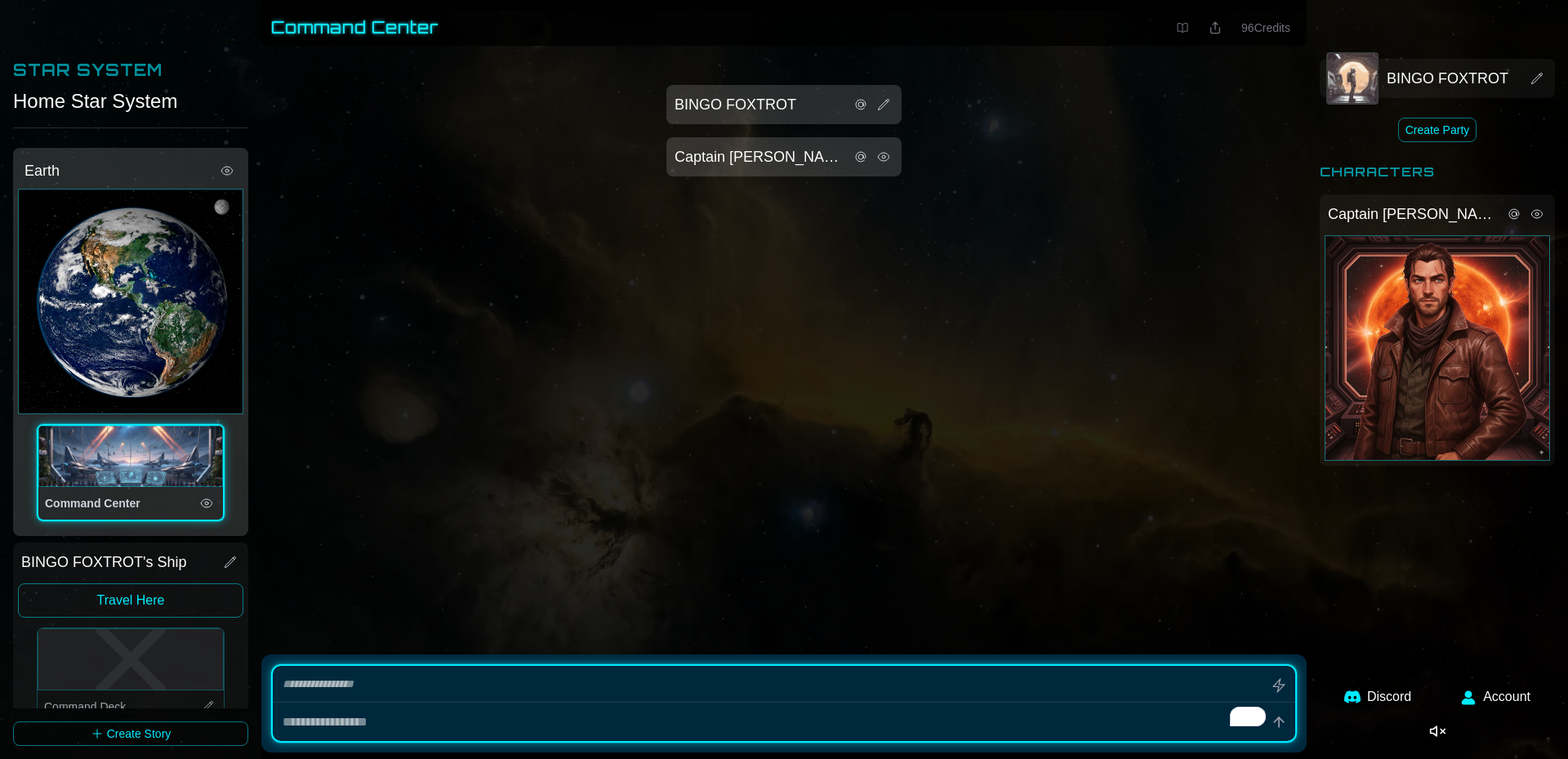
click at [995, 545] on main "Star System Home Star System Earth Command Center BINGO FOXTROT's Ship Travel H…" at bounding box center [784, 380] width 1568 height 759
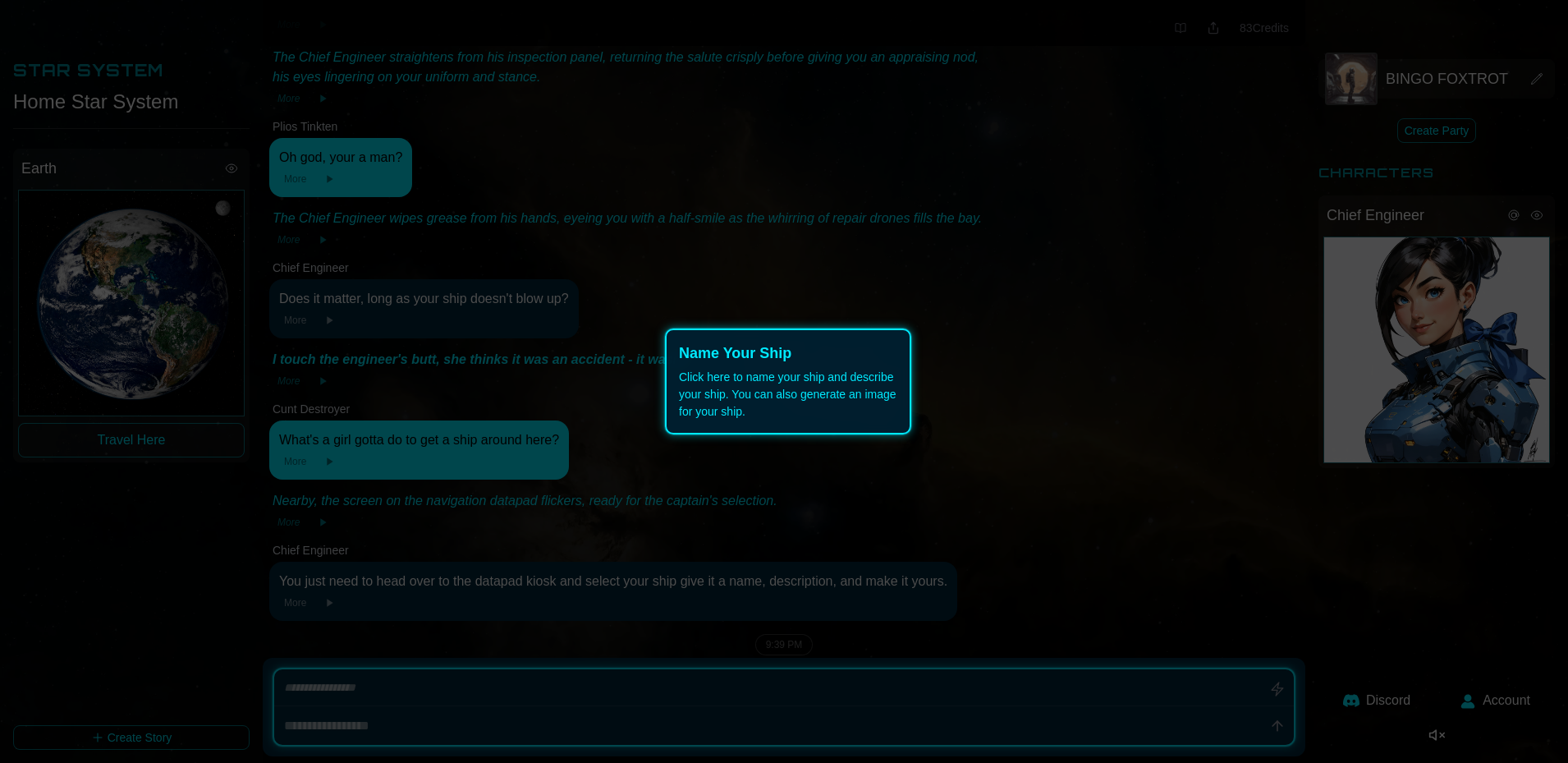
scroll to position [453, 0]
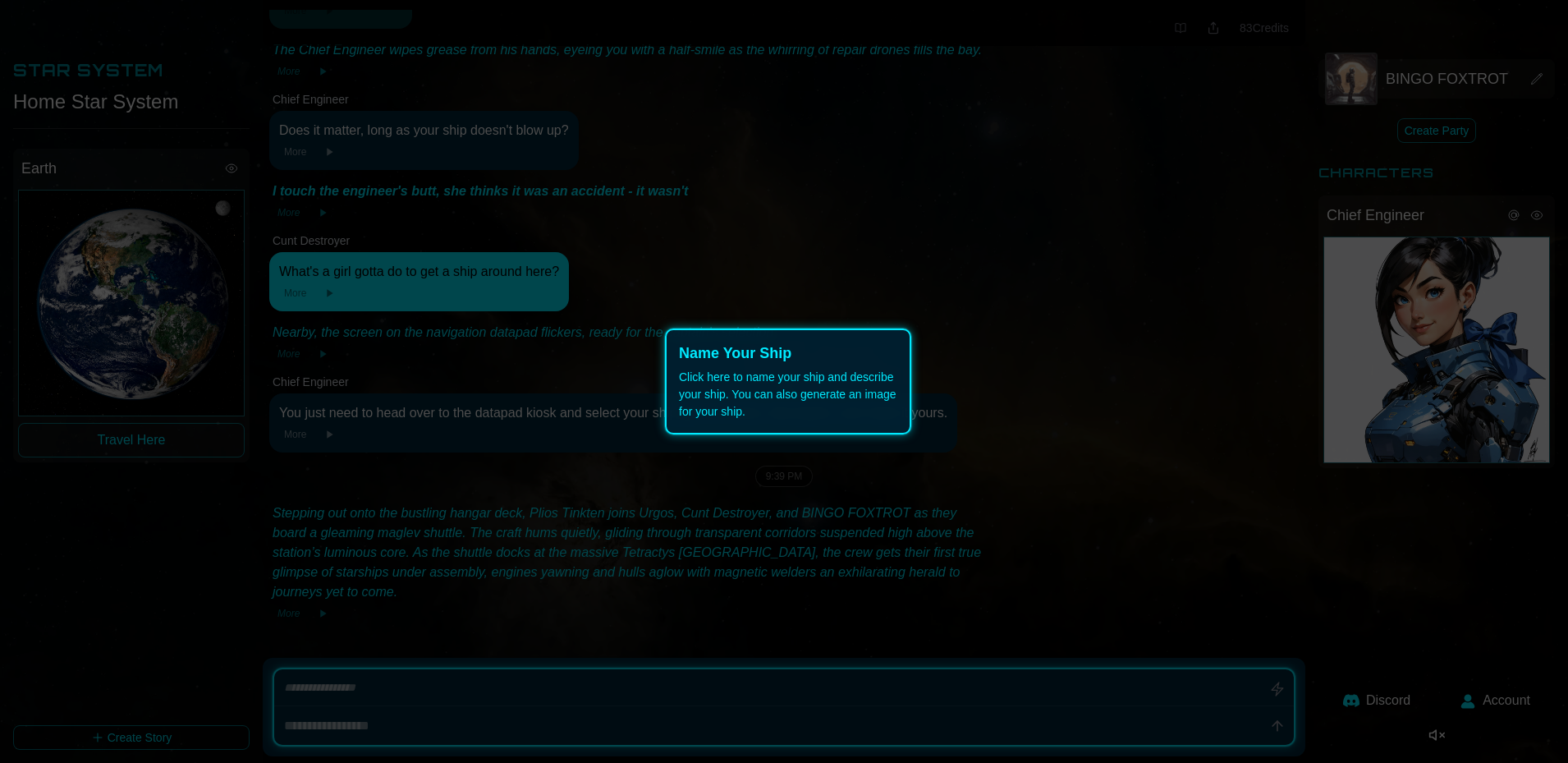
click at [118, 615] on icon at bounding box center [788, 382] width 1576 height 763
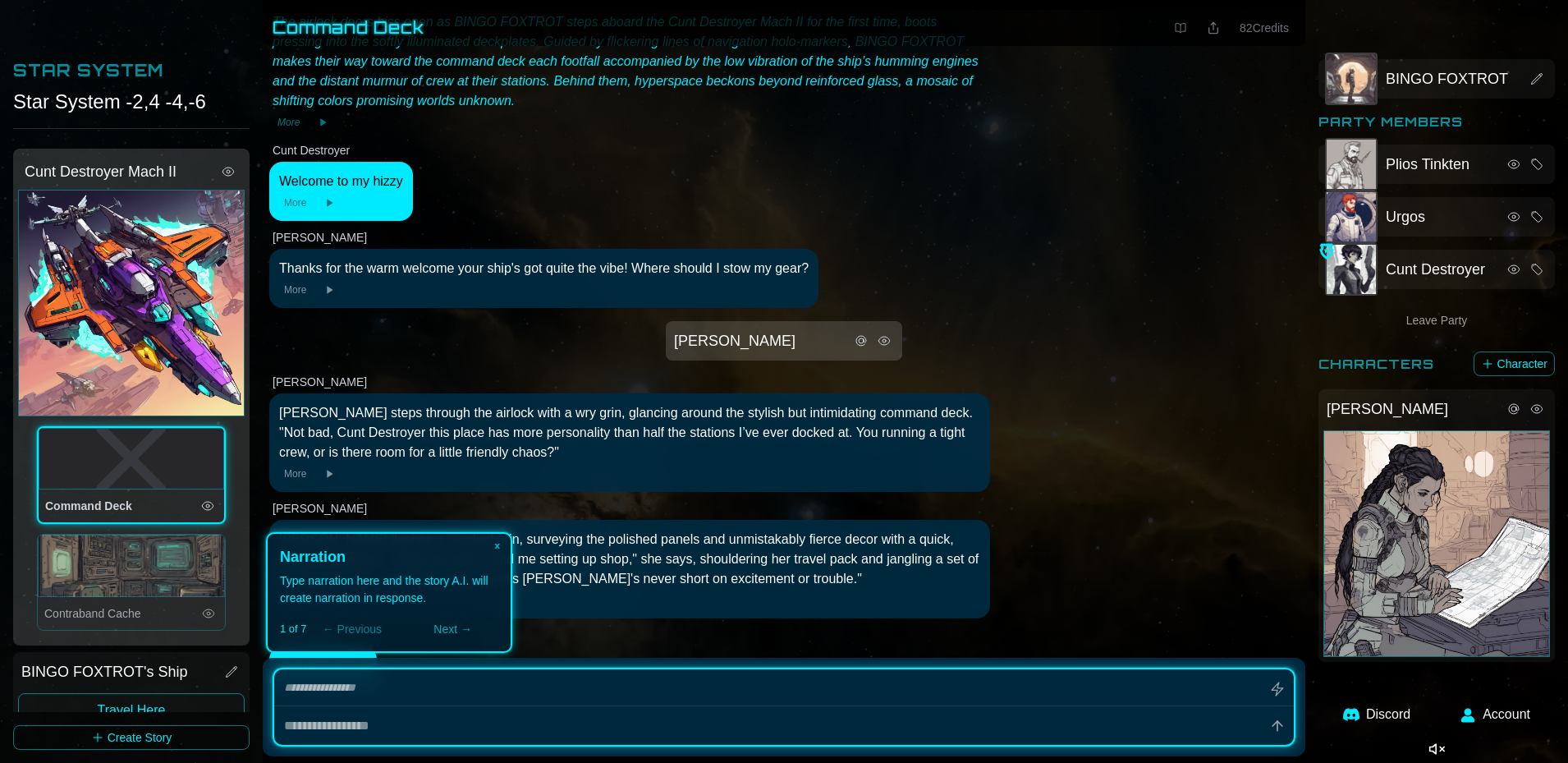
type textarea "*"
